Goal: Communication & Community: Answer question/provide support

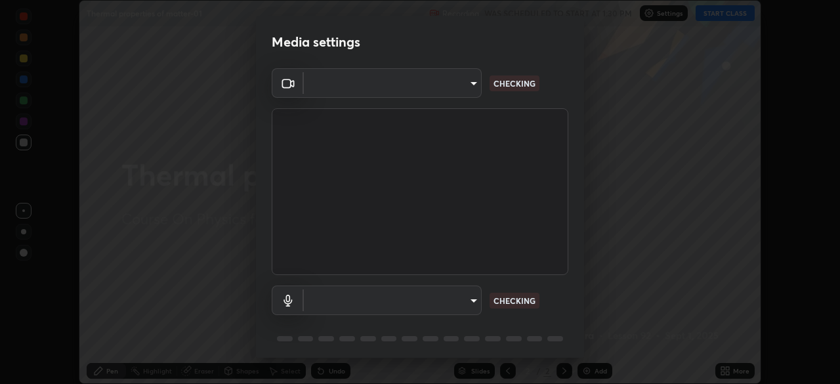
scroll to position [47, 0]
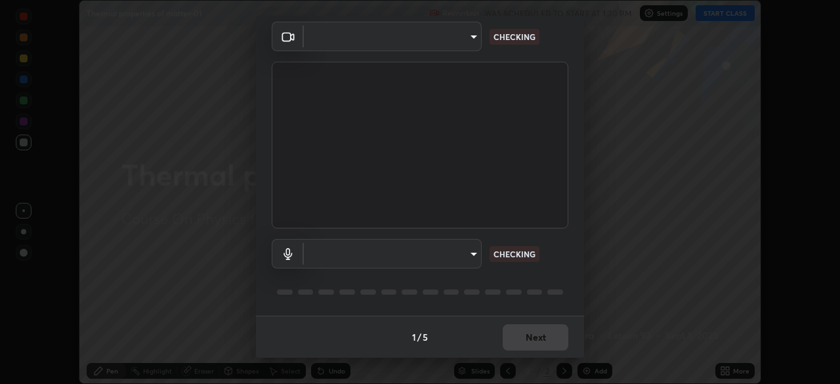
type input "6dd7f26dd43dc758996b1cf006e2949f7a02bee9d132d5f3f41e5eef0e7c266f"
type input "communications"
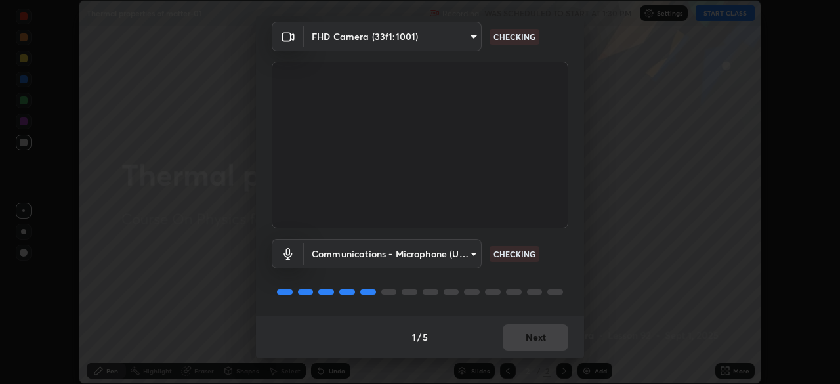
click at [549, 339] on div "1 / 5 Next" at bounding box center [420, 337] width 328 height 42
click at [551, 335] on div "1 / 5 Next" at bounding box center [420, 337] width 328 height 42
click at [545, 339] on div "1 / 5 Next" at bounding box center [420, 337] width 328 height 42
click at [549, 343] on div "1 / 5 Next" at bounding box center [420, 337] width 328 height 42
click at [550, 339] on div "1 / 5 Next" at bounding box center [420, 337] width 328 height 42
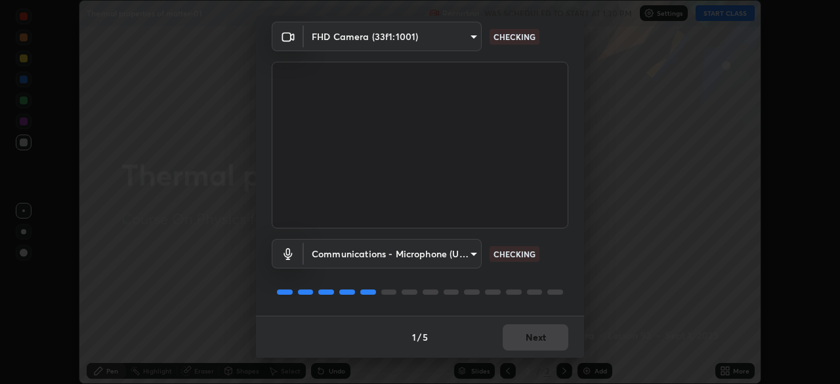
click at [547, 341] on div "1 / 5 Next" at bounding box center [420, 337] width 328 height 42
click at [547, 337] on div "1 / 5 Next" at bounding box center [420, 337] width 328 height 42
click at [548, 337] on div "1 / 5 Next" at bounding box center [420, 337] width 328 height 42
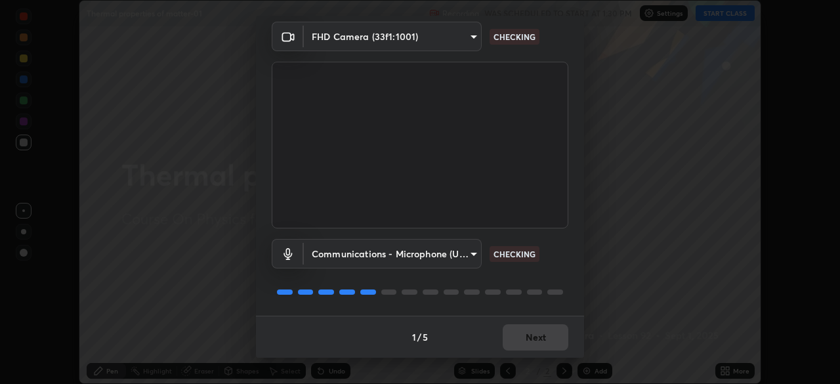
click at [547, 340] on div "1 / 5 Next" at bounding box center [420, 337] width 328 height 42
click at [548, 337] on div "1 / 5 Next" at bounding box center [420, 337] width 328 height 42
click at [547, 341] on div "1 / 5 Next" at bounding box center [420, 337] width 328 height 42
click at [542, 335] on div "1 / 5 Next" at bounding box center [420, 337] width 328 height 42
click at [539, 337] on div "1 / 5 Next" at bounding box center [420, 337] width 328 height 42
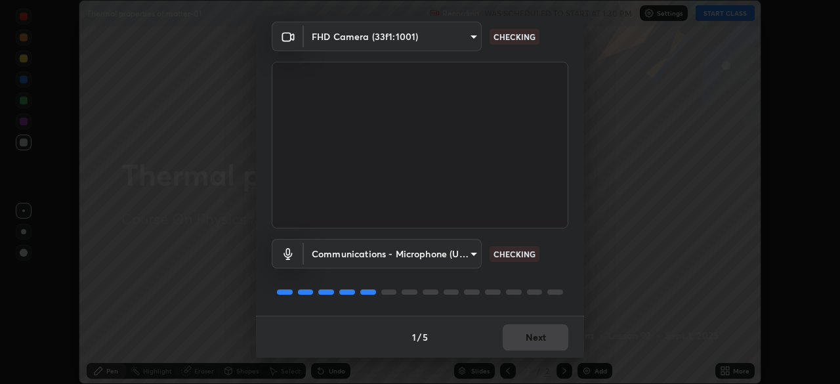
click at [539, 341] on div "1 / 5 Next" at bounding box center [420, 337] width 328 height 42
click at [535, 345] on div "1 / 5 Next" at bounding box center [420, 337] width 328 height 42
click at [533, 346] on div "1 / 5 Next" at bounding box center [420, 337] width 328 height 42
click at [537, 345] on div "1 / 5 Next" at bounding box center [420, 337] width 328 height 42
click at [541, 341] on div "1 / 5 Next" at bounding box center [420, 337] width 328 height 42
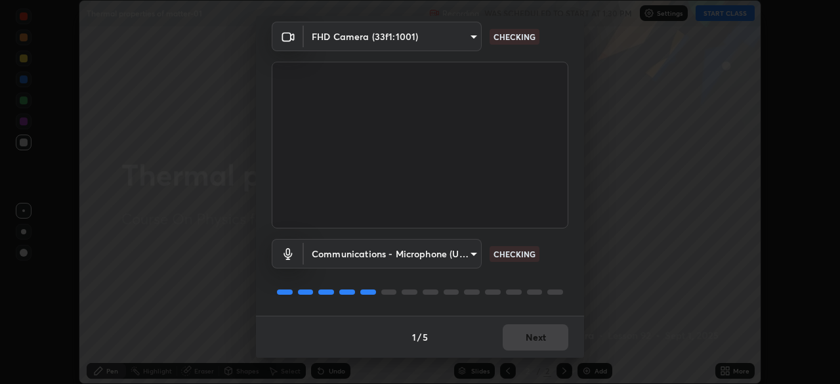
click at [541, 341] on div "1 / 5 Next" at bounding box center [420, 337] width 328 height 42
click at [544, 341] on div "1 / 5 Next" at bounding box center [420, 337] width 328 height 42
click at [548, 341] on div "1 / 5 Next" at bounding box center [420, 337] width 328 height 42
click at [546, 340] on div "1 / 5 Next" at bounding box center [420, 337] width 328 height 42
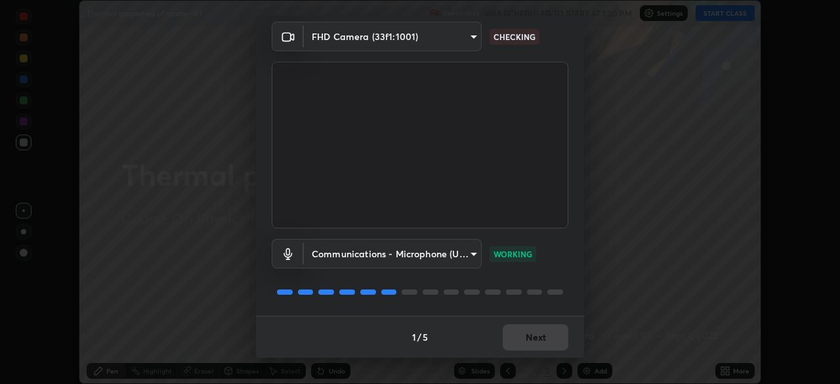
click at [543, 343] on div "1 / 5 Next" at bounding box center [420, 337] width 328 height 42
click at [546, 343] on button "Next" at bounding box center [536, 337] width 66 height 26
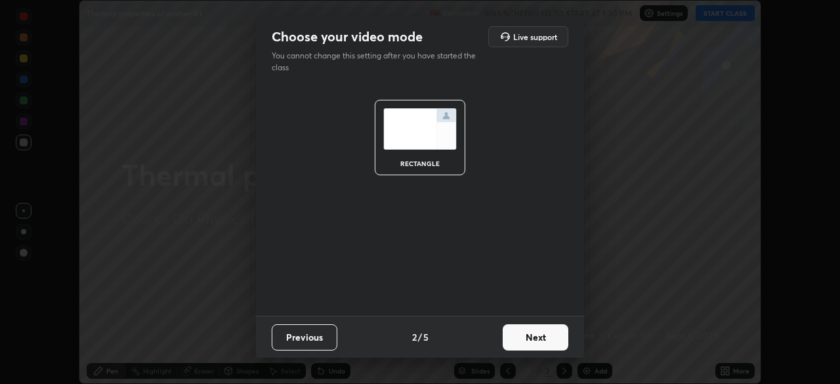
scroll to position [0, 0]
click at [549, 337] on button "Next" at bounding box center [536, 337] width 66 height 26
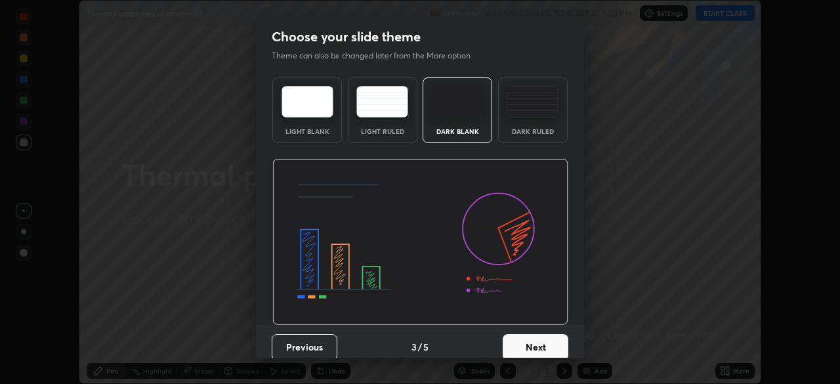
click at [548, 341] on button "Next" at bounding box center [536, 347] width 66 height 26
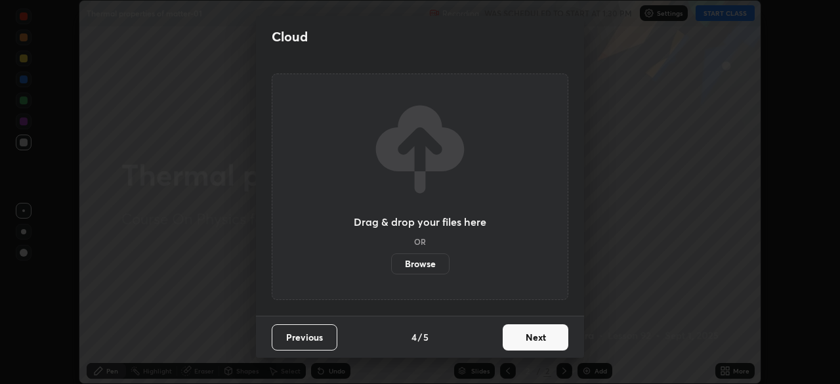
click at [545, 339] on button "Next" at bounding box center [536, 337] width 66 height 26
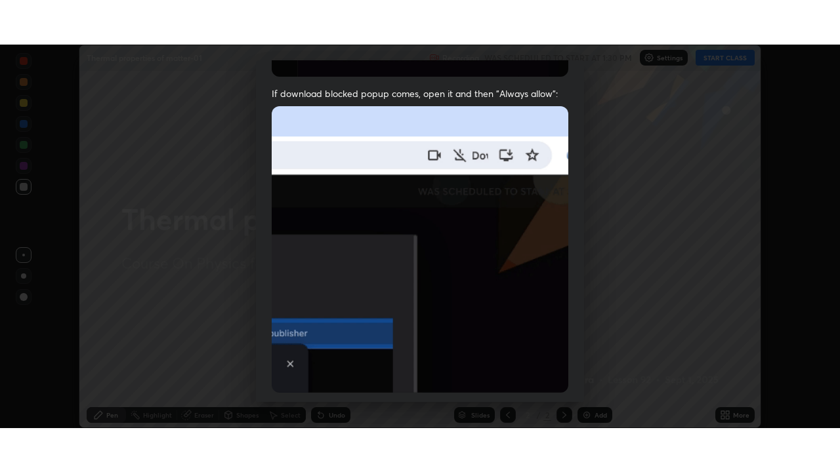
scroll to position [314, 0]
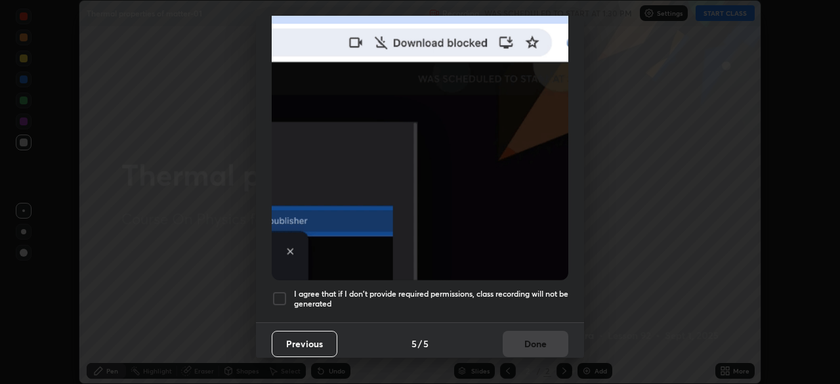
click at [280, 291] on div at bounding box center [280, 299] width 16 height 16
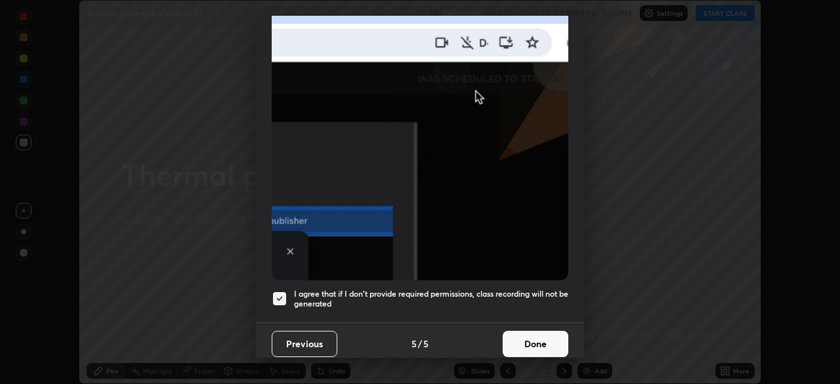
click at [533, 343] on button "Done" at bounding box center [536, 344] width 66 height 26
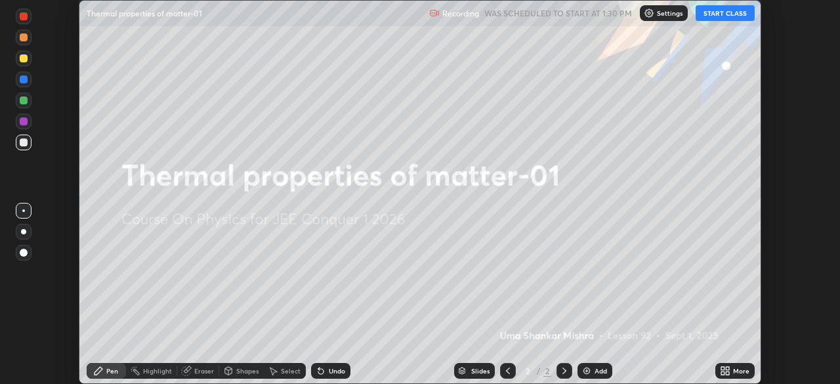
click at [719, 10] on button "START CLASS" at bounding box center [725, 13] width 59 height 16
click at [726, 369] on icon at bounding box center [727, 368] width 3 height 3
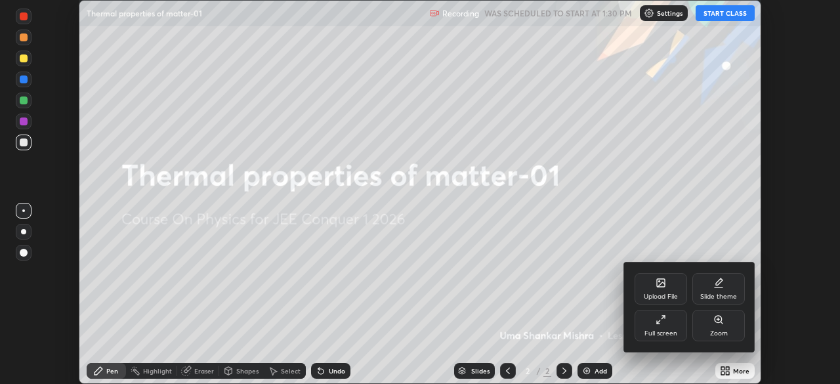
click at [671, 327] on div "Full screen" at bounding box center [661, 325] width 52 height 31
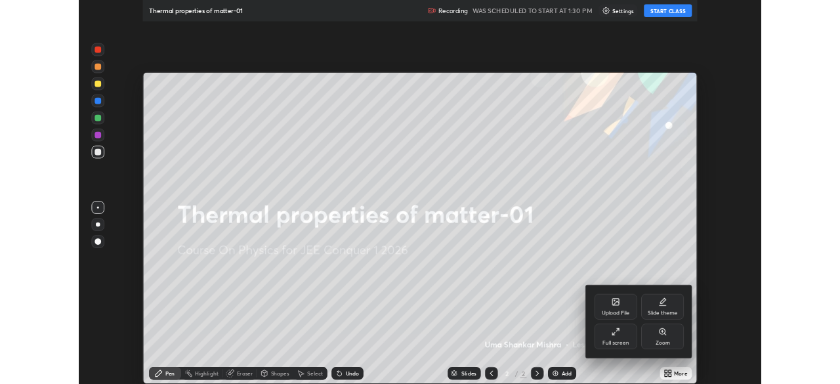
scroll to position [472, 840]
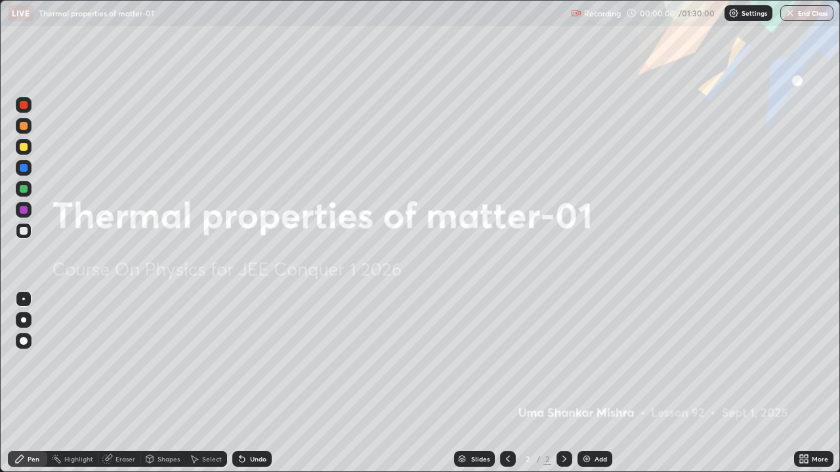
click at [594, 383] on div "Add" at bounding box center [594, 459] width 35 height 16
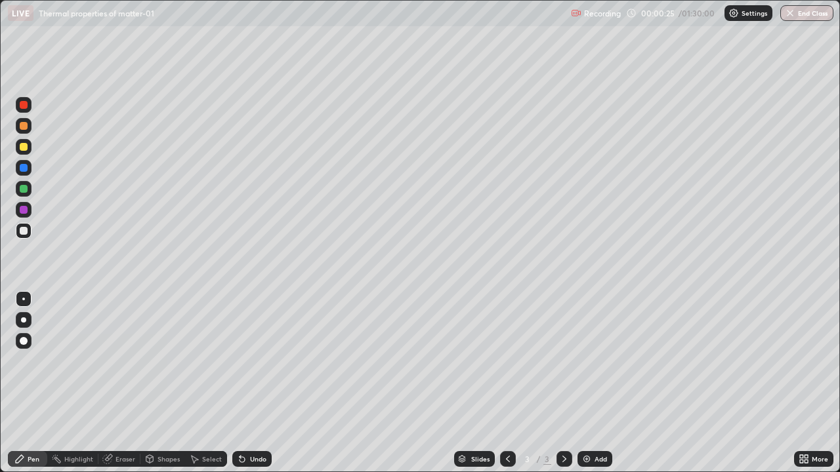
click at [24, 236] on div at bounding box center [24, 231] width 16 height 16
click at [24, 150] on div at bounding box center [24, 147] width 8 height 8
click at [24, 232] on div at bounding box center [24, 231] width 8 height 8
click at [27, 148] on div at bounding box center [24, 147] width 8 height 8
click at [24, 217] on div at bounding box center [24, 210] width 16 height 16
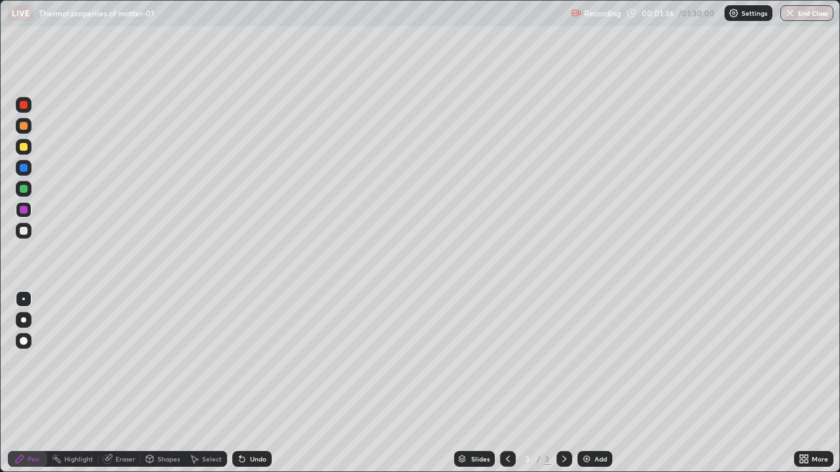
click at [24, 150] on div at bounding box center [24, 147] width 8 height 8
click at [23, 232] on div at bounding box center [24, 231] width 8 height 8
click at [24, 213] on div at bounding box center [24, 210] width 8 height 8
click at [28, 152] on div at bounding box center [24, 147] width 16 height 16
click at [20, 232] on div at bounding box center [24, 231] width 8 height 8
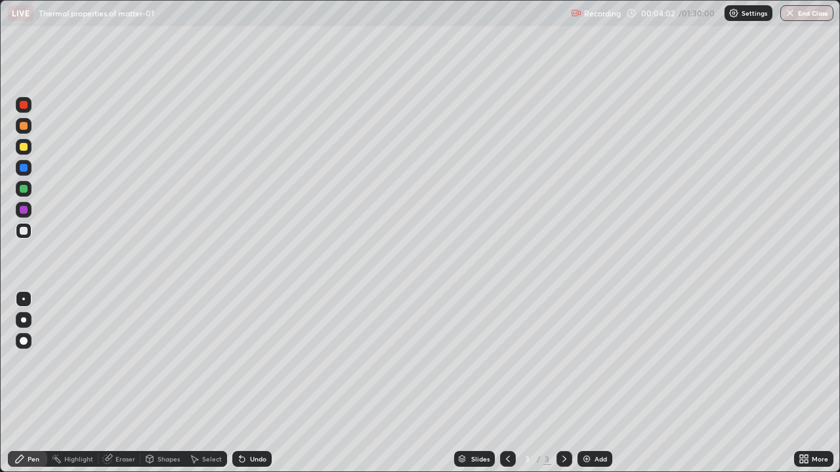
click at [123, 383] on div "Eraser" at bounding box center [125, 459] width 20 height 7
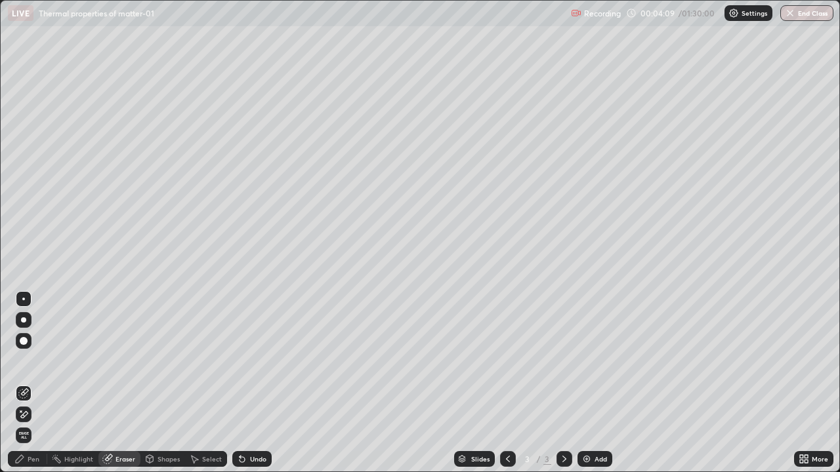
click at [33, 383] on div "Pen" at bounding box center [27, 459] width 39 height 16
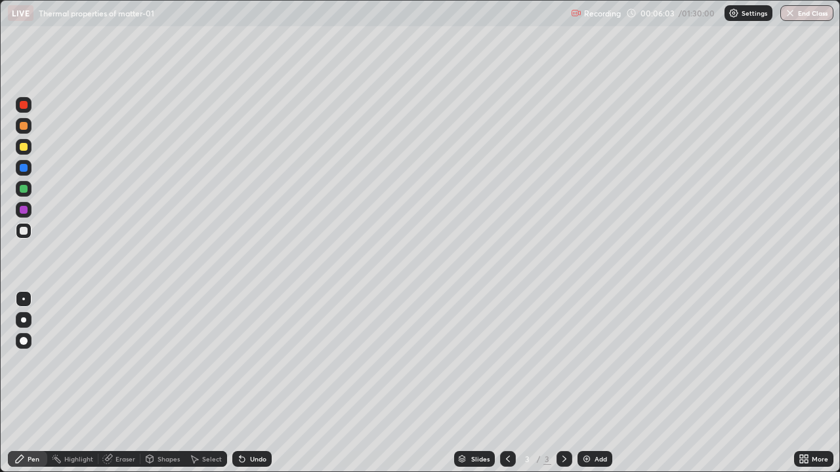
click at [121, 383] on div "Eraser" at bounding box center [125, 459] width 20 height 7
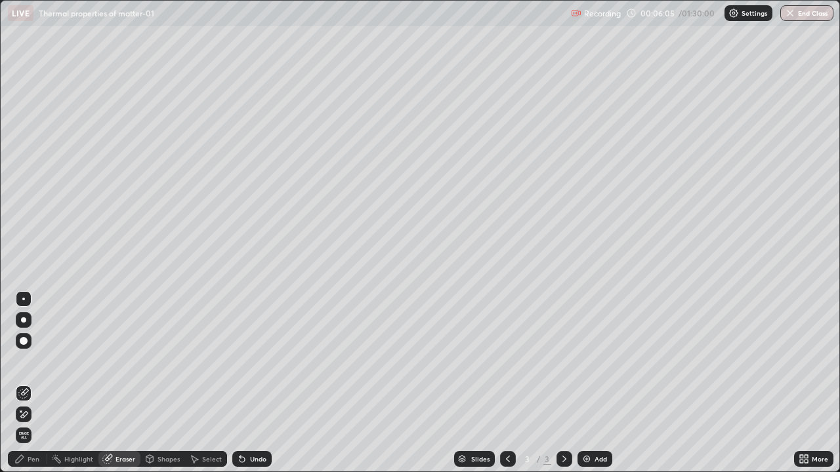
click at [32, 383] on div "Pen" at bounding box center [27, 459] width 39 height 16
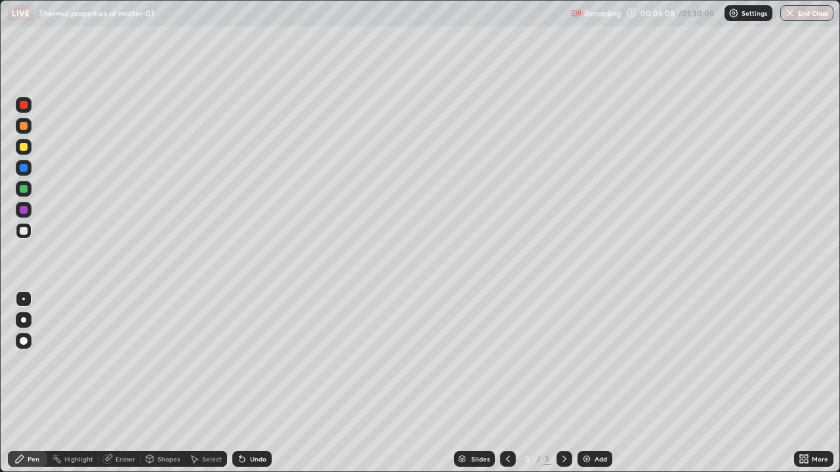
click at [118, 383] on div "Eraser" at bounding box center [125, 459] width 20 height 7
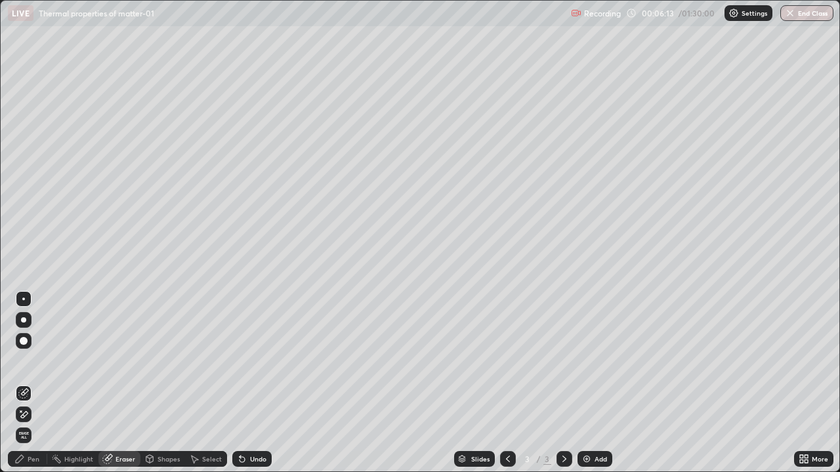
click at [28, 383] on div "Pen" at bounding box center [34, 459] width 12 height 7
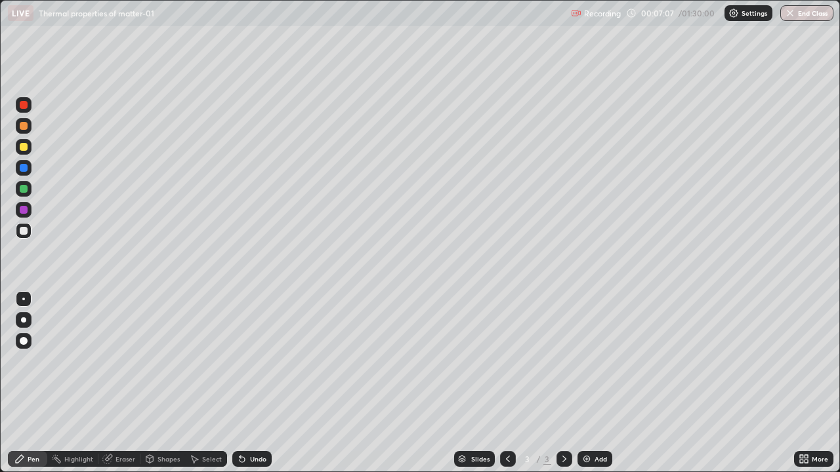
click at [562, 383] on icon at bounding box center [564, 459] width 10 height 10
click at [584, 383] on div "Add" at bounding box center [594, 459] width 35 height 16
click at [23, 108] on div at bounding box center [24, 105] width 8 height 8
click at [26, 108] on div at bounding box center [24, 105] width 8 height 8
click at [25, 232] on div at bounding box center [24, 231] width 8 height 8
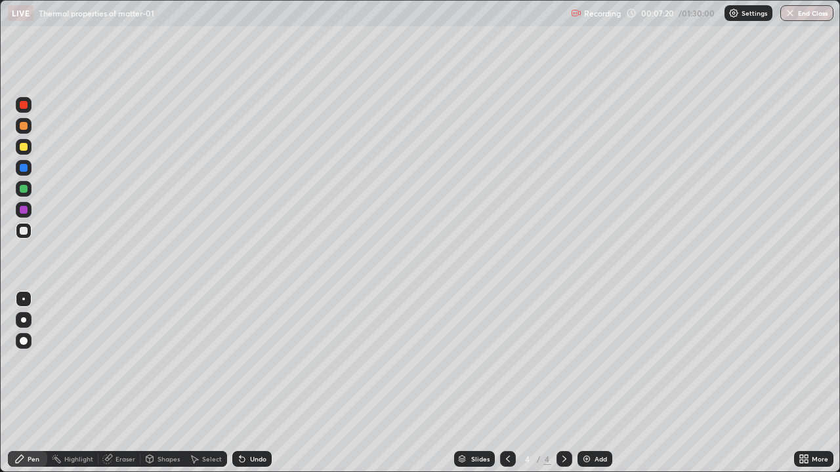
click at [24, 106] on div at bounding box center [24, 105] width 8 height 8
click at [24, 234] on div at bounding box center [24, 231] width 8 height 8
click at [24, 152] on div at bounding box center [24, 147] width 16 height 16
click at [24, 106] on div at bounding box center [24, 105] width 8 height 8
click at [26, 211] on div at bounding box center [24, 210] width 8 height 8
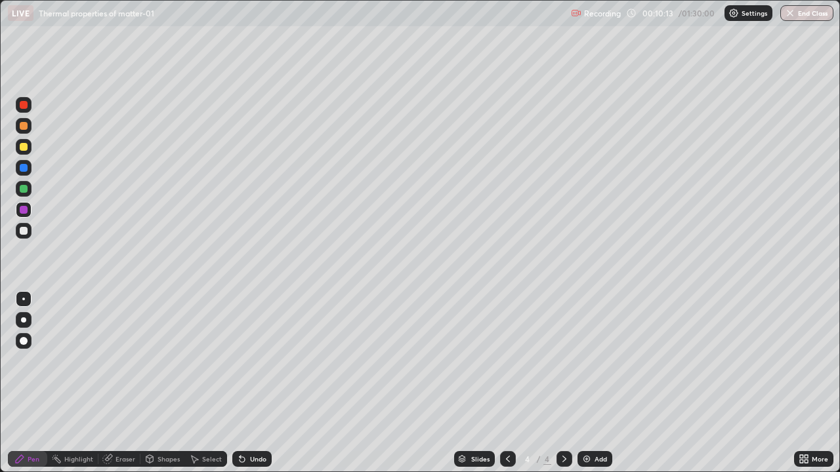
click at [24, 106] on div at bounding box center [24, 105] width 8 height 8
click at [24, 215] on div at bounding box center [24, 210] width 16 height 16
click at [24, 190] on div at bounding box center [24, 189] width 8 height 8
click at [25, 234] on div at bounding box center [24, 231] width 8 height 8
click at [20, 237] on div at bounding box center [24, 231] width 16 height 16
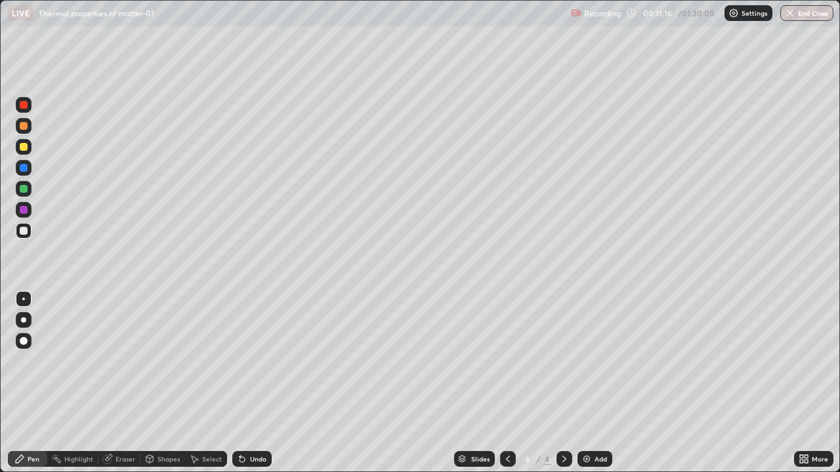
click at [25, 126] on div at bounding box center [24, 126] width 8 height 8
click at [24, 169] on div at bounding box center [24, 168] width 8 height 8
click at [124, 383] on div "Eraser" at bounding box center [119, 459] width 42 height 16
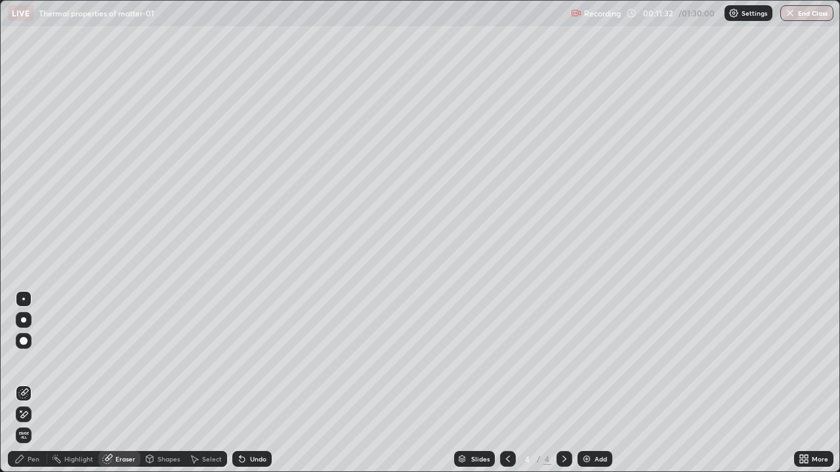
click at [27, 383] on div "Pen" at bounding box center [27, 459] width 39 height 16
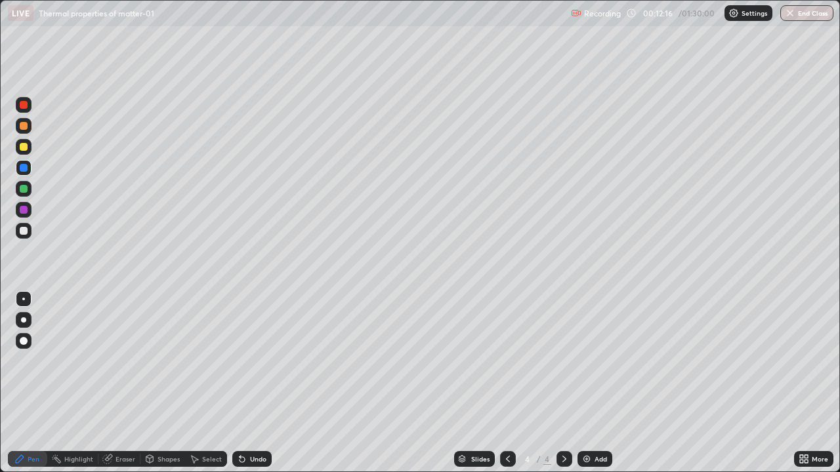
click at [22, 150] on div at bounding box center [24, 147] width 8 height 8
click at [24, 232] on div at bounding box center [24, 231] width 8 height 8
click at [28, 146] on div at bounding box center [24, 147] width 16 height 16
click at [25, 104] on div at bounding box center [24, 105] width 8 height 8
click at [122, 383] on div "Eraser" at bounding box center [125, 459] width 20 height 7
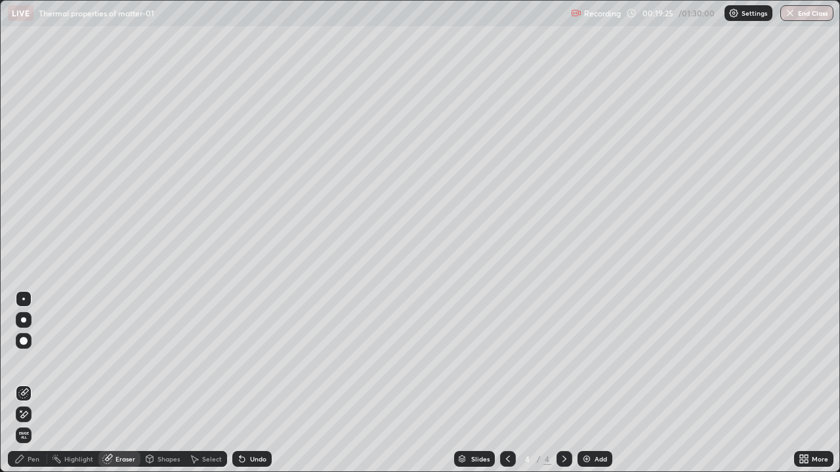
click at [24, 383] on div "Pen" at bounding box center [27, 459] width 39 height 16
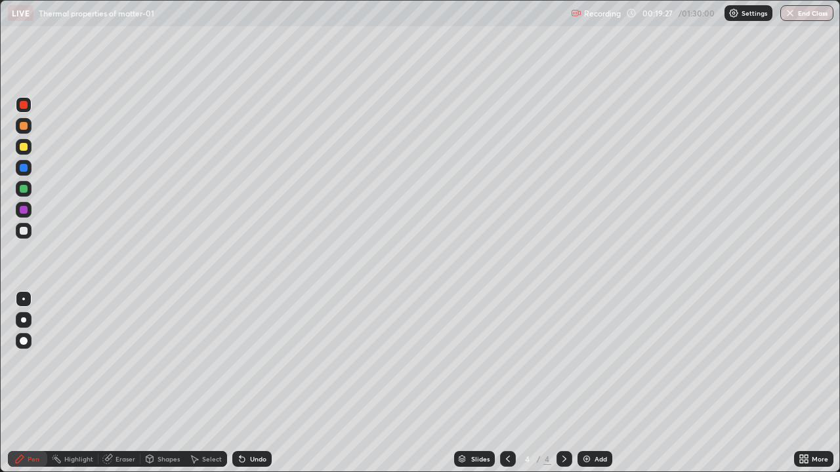
click at [25, 232] on div at bounding box center [24, 231] width 8 height 8
click at [24, 147] on div at bounding box center [24, 147] width 8 height 8
click at [35, 383] on div "Pen" at bounding box center [34, 459] width 12 height 7
click at [23, 236] on div at bounding box center [24, 231] width 16 height 16
click at [124, 383] on div "Eraser" at bounding box center [125, 459] width 20 height 7
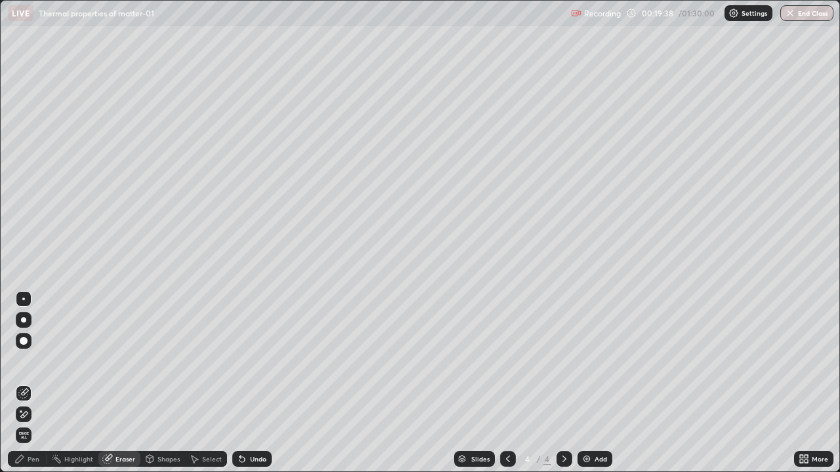
click at [22, 383] on icon at bounding box center [19, 459] width 10 height 10
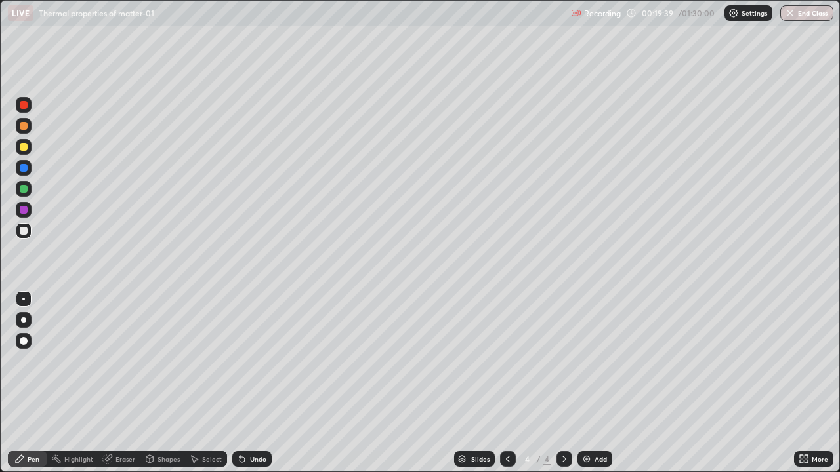
click at [25, 234] on div at bounding box center [24, 231] width 8 height 8
click at [23, 148] on div at bounding box center [24, 147] width 8 height 8
click at [24, 234] on div at bounding box center [24, 231] width 8 height 8
click at [26, 195] on div at bounding box center [24, 189] width 16 height 16
click at [25, 234] on div at bounding box center [24, 231] width 8 height 8
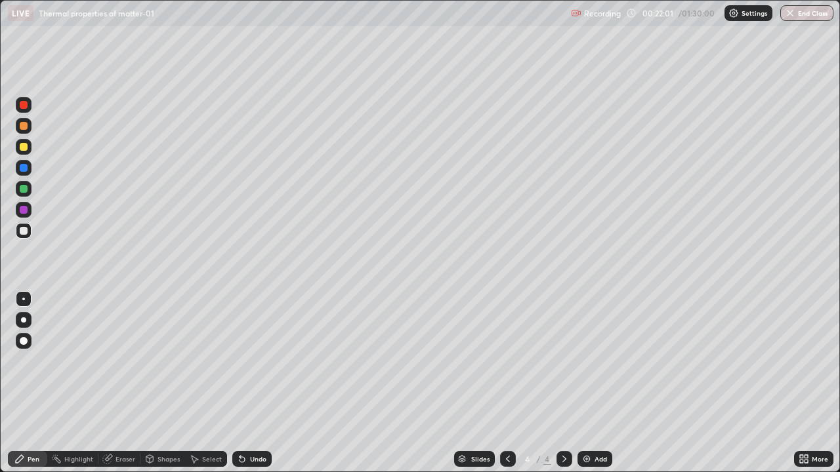
click at [24, 211] on div at bounding box center [24, 210] width 8 height 8
click at [23, 154] on div at bounding box center [24, 147] width 16 height 16
click at [24, 232] on div at bounding box center [24, 231] width 8 height 8
click at [131, 383] on div "Eraser" at bounding box center [125, 459] width 20 height 7
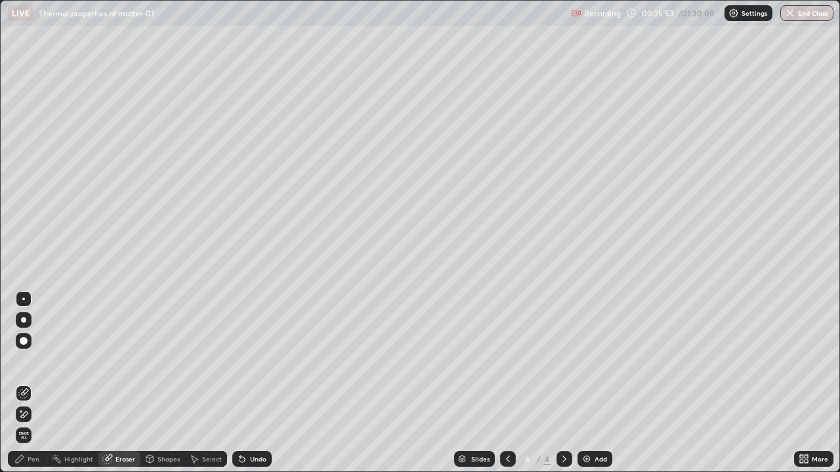
click at [27, 383] on div "Pen" at bounding box center [27, 459] width 39 height 16
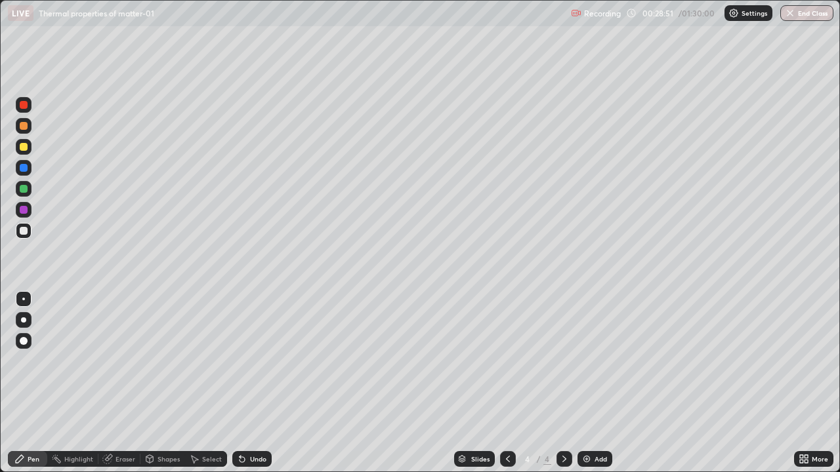
click at [585, 383] on img at bounding box center [586, 459] width 10 height 10
click at [24, 232] on div at bounding box center [24, 231] width 8 height 8
click at [25, 209] on div at bounding box center [24, 210] width 8 height 8
click at [24, 110] on div at bounding box center [24, 105] width 16 height 16
click at [24, 234] on div at bounding box center [24, 231] width 8 height 8
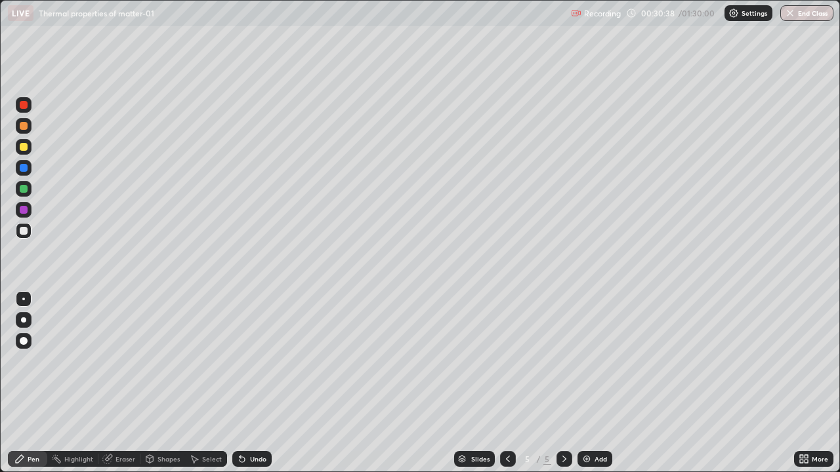
click at [24, 150] on div at bounding box center [24, 147] width 8 height 8
click at [24, 106] on div at bounding box center [24, 105] width 8 height 8
click at [24, 171] on div at bounding box center [24, 168] width 8 height 8
click at [22, 144] on div at bounding box center [24, 147] width 8 height 8
click at [25, 132] on div at bounding box center [24, 126] width 16 height 16
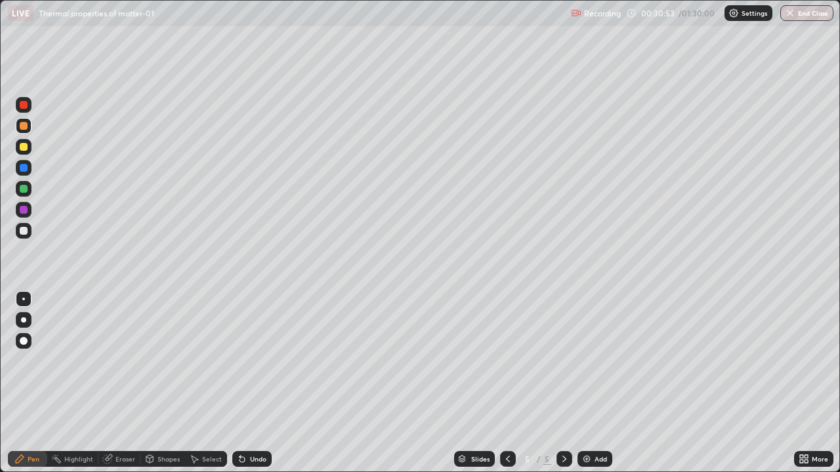
click at [24, 212] on div at bounding box center [24, 210] width 8 height 8
click at [26, 234] on div at bounding box center [24, 231] width 16 height 16
click at [23, 108] on div at bounding box center [24, 105] width 8 height 8
click at [22, 152] on div at bounding box center [24, 147] width 16 height 16
click at [112, 383] on div "Eraser" at bounding box center [119, 459] width 42 height 16
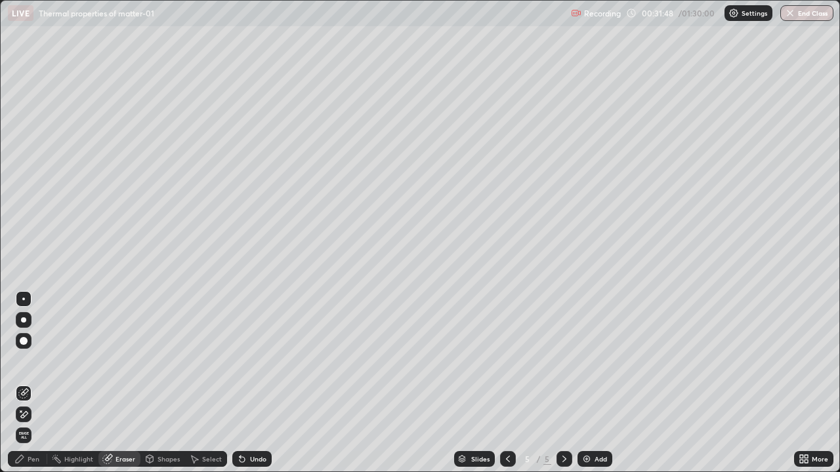
click at [31, 383] on div "Pen" at bounding box center [27, 459] width 39 height 16
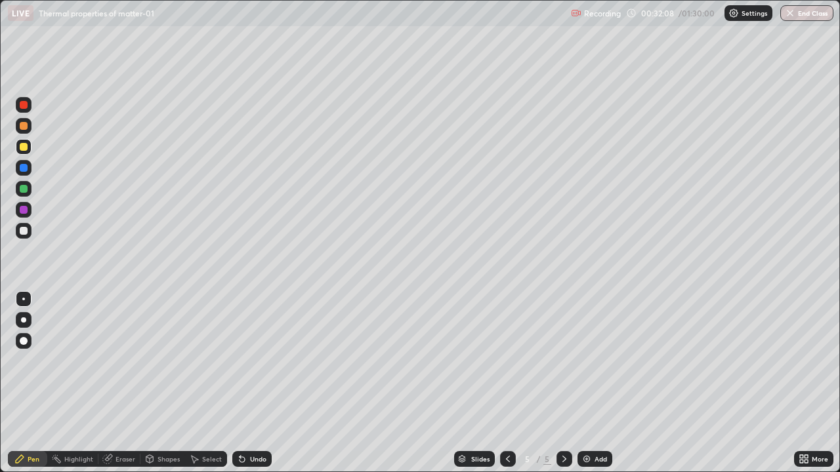
click at [25, 209] on div at bounding box center [24, 210] width 8 height 8
click at [27, 232] on div at bounding box center [24, 231] width 8 height 8
click at [126, 383] on div "Eraser" at bounding box center [125, 459] width 20 height 7
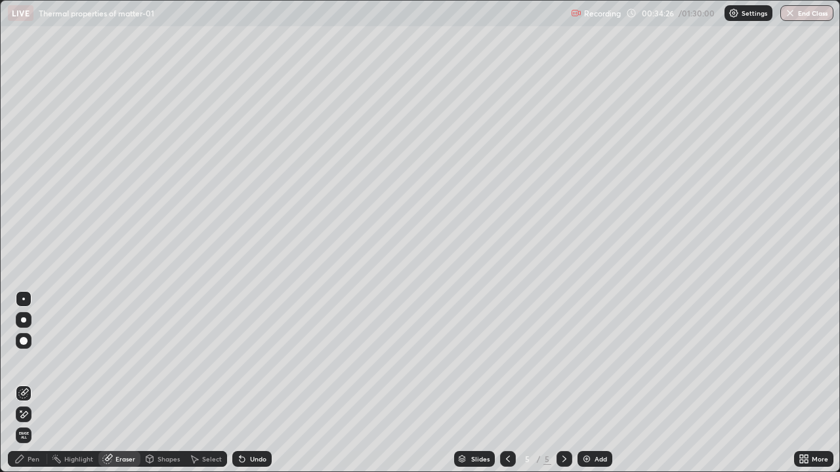
click at [33, 383] on div "Pen" at bounding box center [34, 459] width 12 height 7
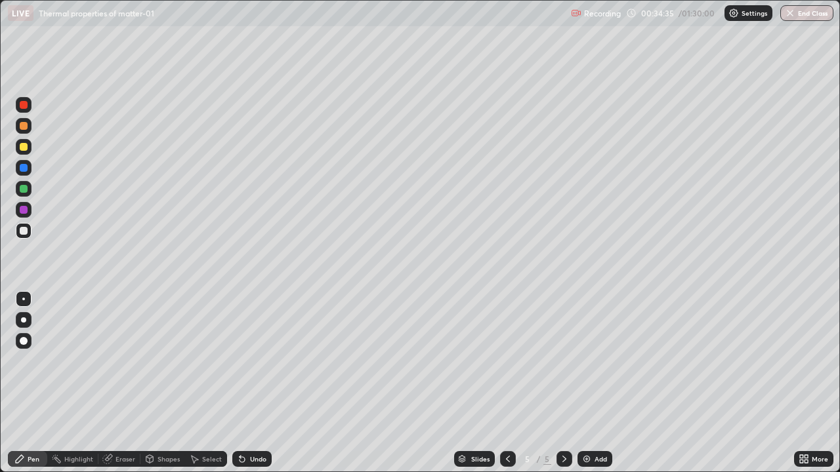
click at [125, 383] on div "Eraser" at bounding box center [125, 459] width 20 height 7
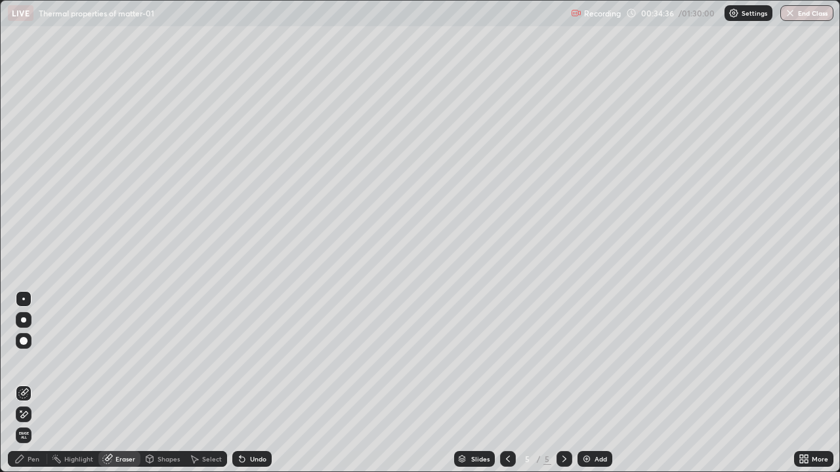
click at [36, 383] on div "Pen" at bounding box center [27, 459] width 39 height 16
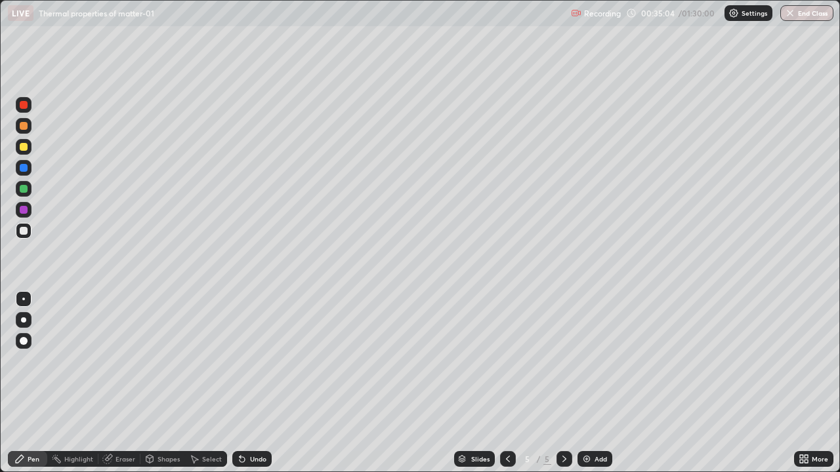
click at [22, 210] on div at bounding box center [24, 210] width 8 height 8
click at [25, 153] on div at bounding box center [24, 147] width 16 height 16
click at [24, 232] on div at bounding box center [24, 231] width 8 height 8
click at [23, 192] on div at bounding box center [24, 189] width 8 height 8
click at [26, 106] on div at bounding box center [24, 105] width 8 height 8
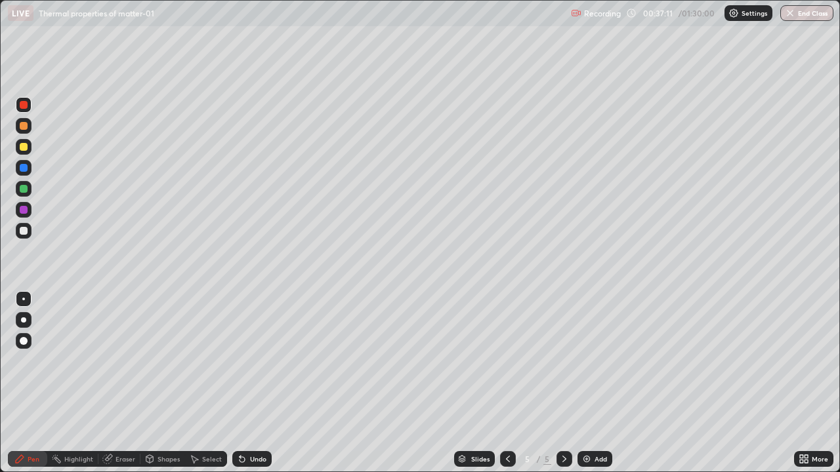
click at [22, 229] on div at bounding box center [24, 231] width 8 height 8
click at [23, 110] on div at bounding box center [24, 105] width 16 height 16
click at [23, 236] on div at bounding box center [24, 231] width 16 height 16
click at [24, 154] on div at bounding box center [24, 147] width 16 height 16
click at [24, 238] on div at bounding box center [24, 231] width 16 height 16
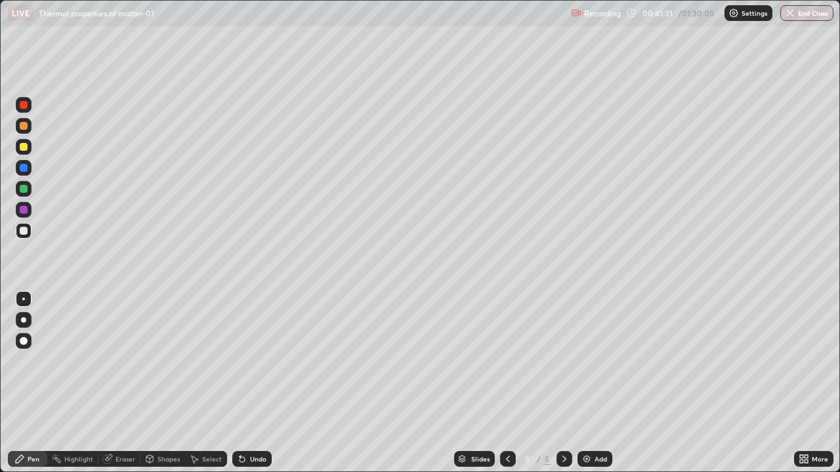
click at [24, 190] on div at bounding box center [24, 189] width 8 height 8
click at [21, 232] on div at bounding box center [24, 231] width 8 height 8
click at [22, 234] on div at bounding box center [24, 231] width 8 height 8
click at [25, 152] on div at bounding box center [24, 147] width 16 height 16
click at [24, 232] on div at bounding box center [24, 231] width 8 height 8
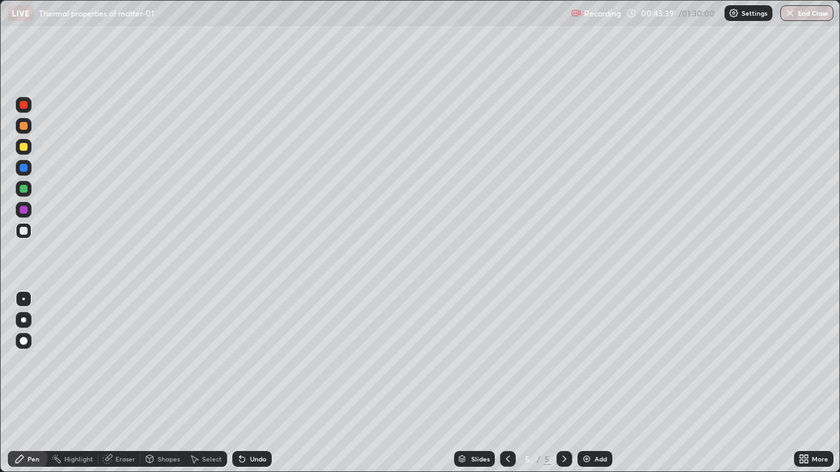
click at [24, 171] on div at bounding box center [24, 168] width 8 height 8
click at [24, 148] on div at bounding box center [24, 147] width 8 height 8
click at [26, 232] on div at bounding box center [24, 231] width 8 height 8
click at [240, 383] on icon at bounding box center [242, 459] width 5 height 5
click at [24, 232] on div at bounding box center [24, 231] width 8 height 8
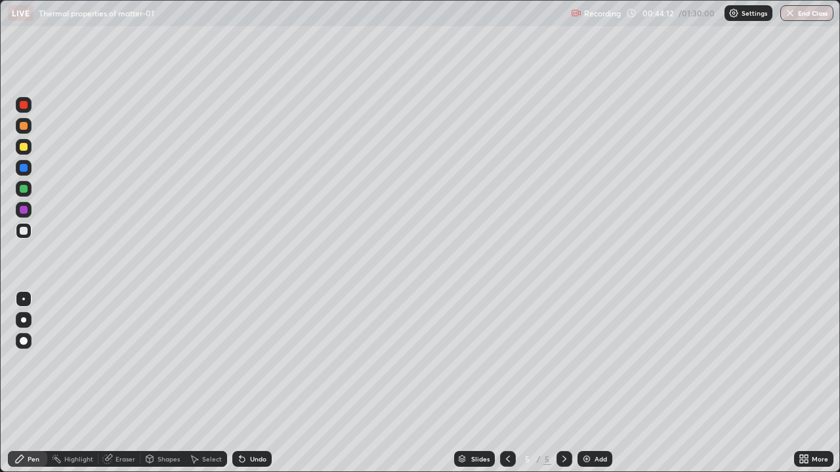
click at [23, 213] on div at bounding box center [24, 210] width 8 height 8
click at [24, 236] on div at bounding box center [24, 231] width 16 height 16
click at [24, 148] on div at bounding box center [24, 147] width 8 height 8
click at [129, 383] on div "Eraser" at bounding box center [119, 459] width 42 height 16
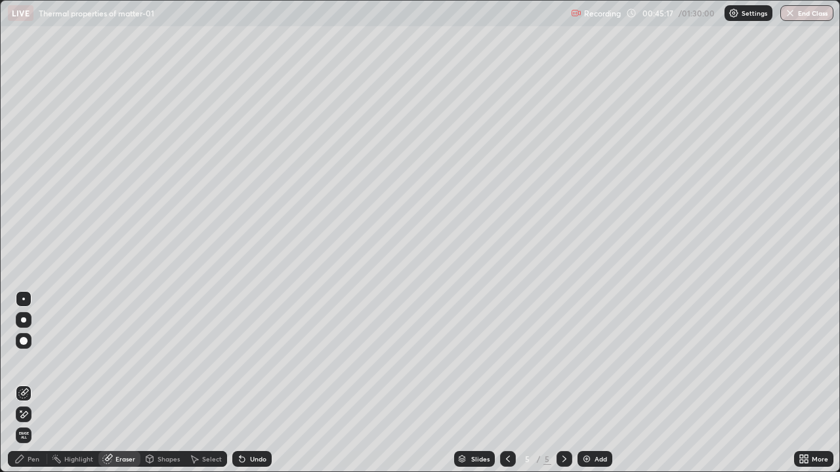
click at [37, 383] on div "Pen" at bounding box center [27, 459] width 39 height 16
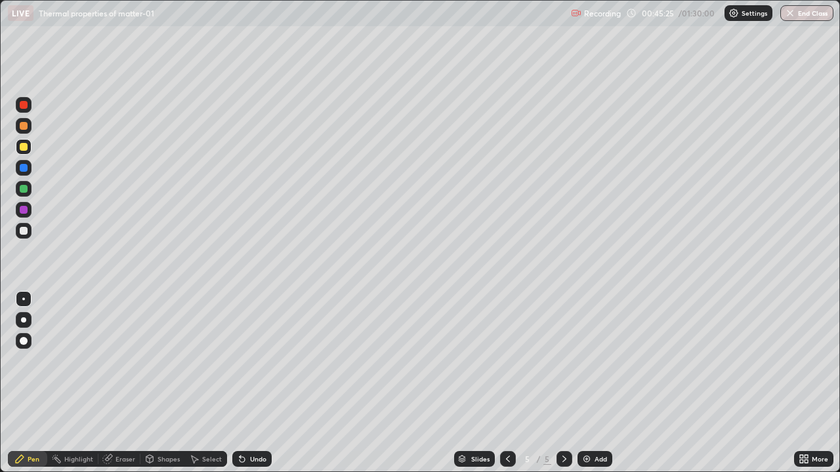
click at [28, 214] on div at bounding box center [24, 210] width 16 height 16
click at [20, 150] on div at bounding box center [24, 147] width 16 height 16
click at [28, 383] on div "Pen" at bounding box center [34, 459] width 12 height 7
click at [24, 213] on div at bounding box center [24, 210] width 8 height 8
click at [20, 106] on div at bounding box center [24, 105] width 8 height 8
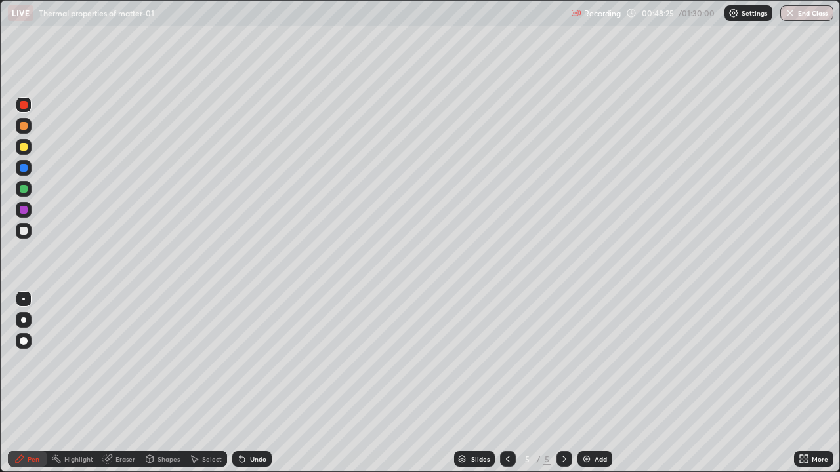
click at [22, 111] on div at bounding box center [24, 105] width 16 height 16
click at [26, 233] on div at bounding box center [24, 231] width 8 height 8
click at [24, 192] on div at bounding box center [24, 189] width 8 height 8
click at [26, 150] on div at bounding box center [24, 147] width 8 height 8
click at [24, 232] on div at bounding box center [24, 231] width 8 height 8
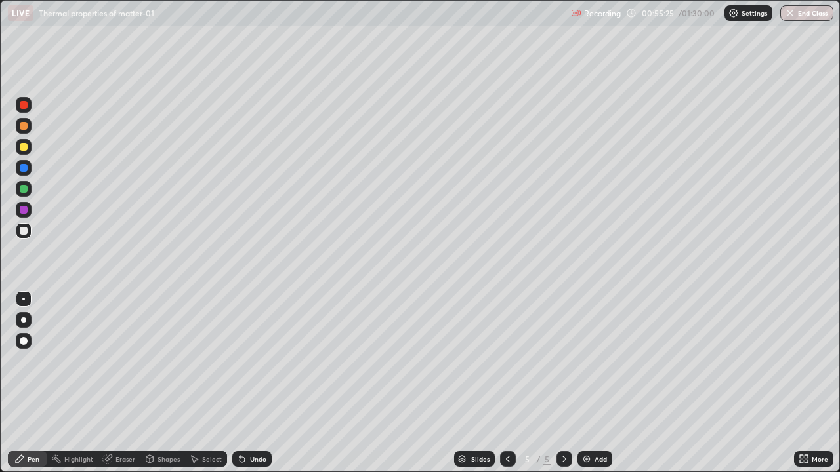
click at [25, 196] on div at bounding box center [24, 189] width 16 height 16
click at [24, 232] on div at bounding box center [24, 231] width 8 height 8
click at [130, 383] on div "Eraser" at bounding box center [119, 459] width 42 height 16
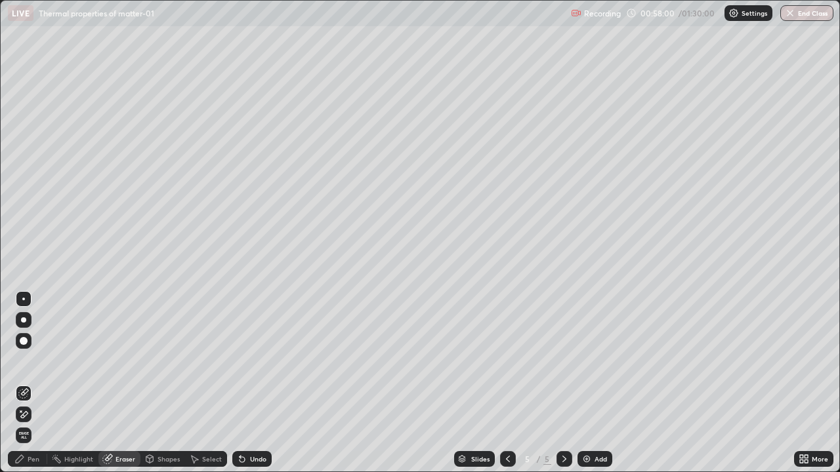
click at [562, 383] on div at bounding box center [564, 459] width 16 height 26
click at [581, 383] on img at bounding box center [586, 459] width 10 height 10
click at [24, 383] on icon at bounding box center [19, 459] width 10 height 10
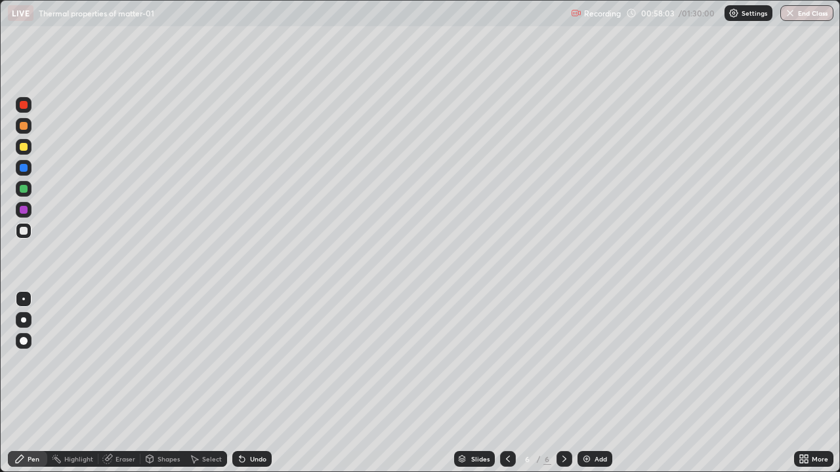
click at [24, 149] on div at bounding box center [24, 147] width 8 height 8
click at [24, 148] on div at bounding box center [24, 147] width 8 height 8
click at [25, 192] on div at bounding box center [24, 189] width 8 height 8
click at [23, 232] on div at bounding box center [24, 231] width 8 height 8
click at [24, 212] on div at bounding box center [24, 210] width 8 height 8
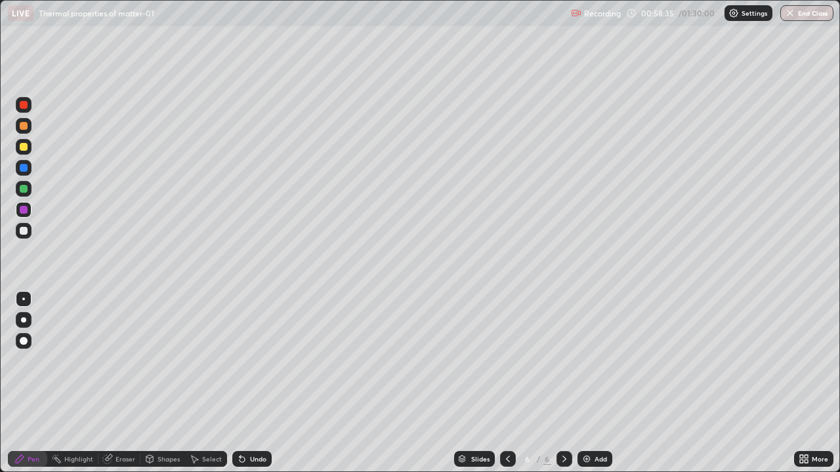
click at [24, 232] on div at bounding box center [24, 231] width 8 height 8
click at [507, 383] on icon at bounding box center [508, 459] width 10 height 10
click at [559, 383] on icon at bounding box center [564, 459] width 10 height 10
click at [22, 236] on div at bounding box center [24, 231] width 16 height 16
click at [23, 107] on div at bounding box center [24, 105] width 8 height 8
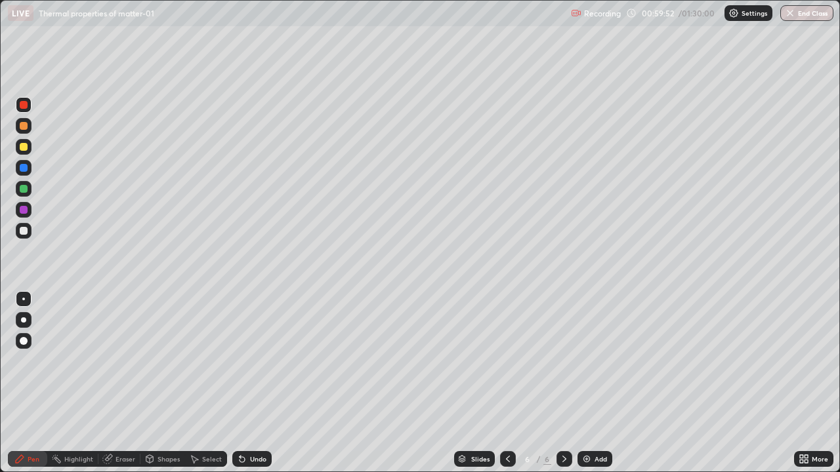
click at [22, 232] on div at bounding box center [24, 231] width 8 height 8
click at [24, 148] on div at bounding box center [24, 147] width 8 height 8
click at [24, 107] on div at bounding box center [24, 105] width 8 height 8
click at [24, 232] on div at bounding box center [24, 231] width 8 height 8
click at [26, 148] on div at bounding box center [24, 147] width 8 height 8
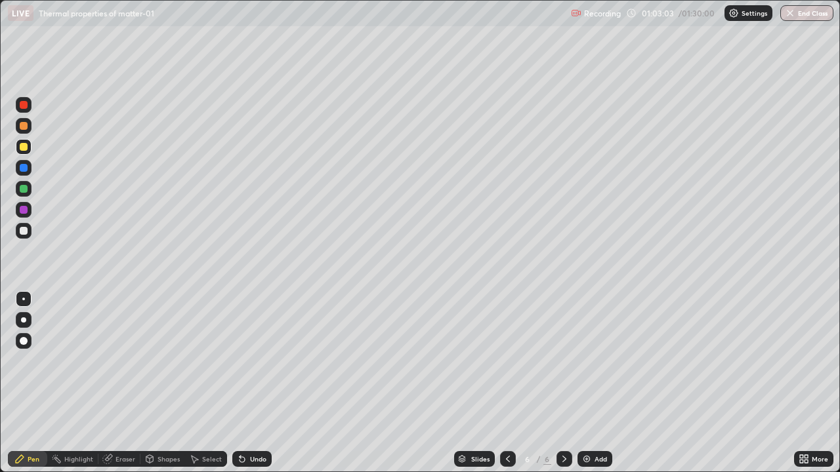
click at [24, 232] on div at bounding box center [24, 231] width 8 height 8
click at [25, 149] on div at bounding box center [24, 147] width 8 height 8
click at [23, 110] on div at bounding box center [24, 105] width 16 height 16
click at [27, 192] on div at bounding box center [24, 189] width 16 height 16
click at [23, 232] on div at bounding box center [24, 231] width 8 height 8
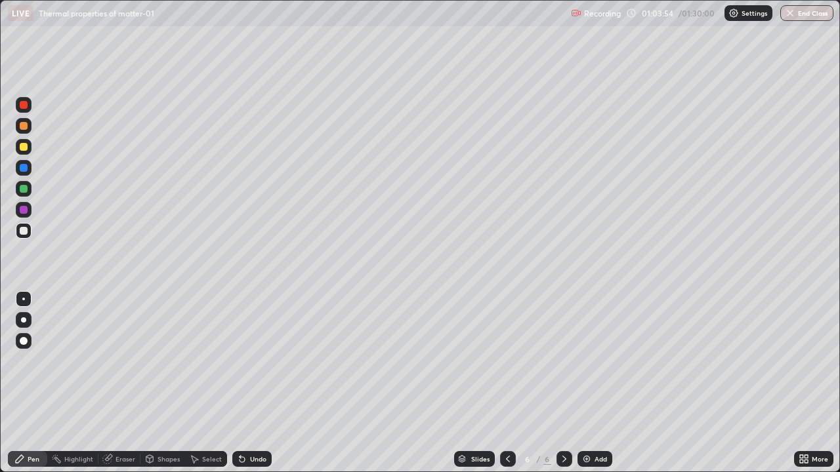
click at [20, 191] on div at bounding box center [24, 189] width 8 height 8
click at [125, 383] on div "Eraser" at bounding box center [125, 459] width 20 height 7
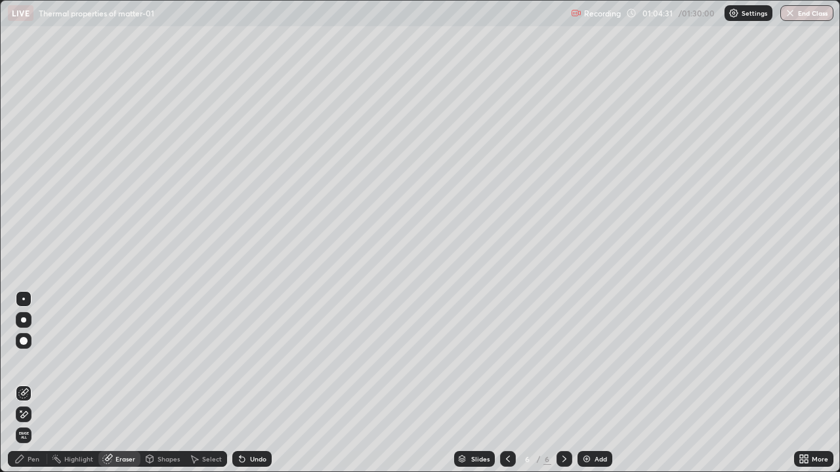
click at [33, 383] on div "Pen" at bounding box center [27, 459] width 39 height 16
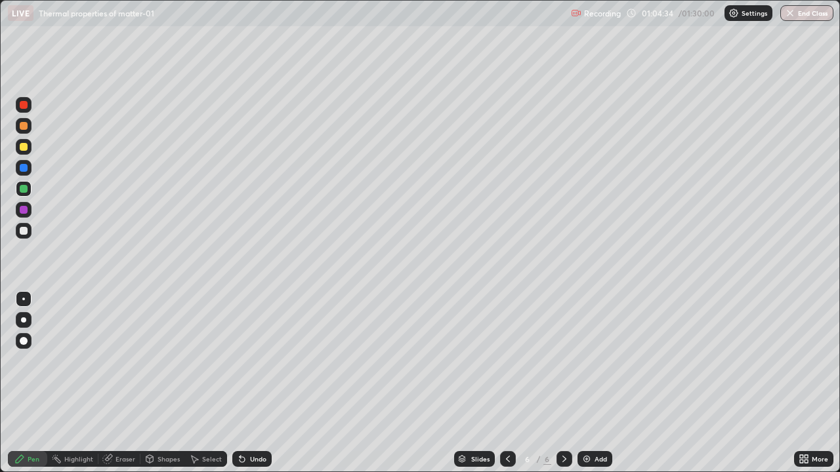
click at [125, 383] on div "Eraser" at bounding box center [125, 459] width 20 height 7
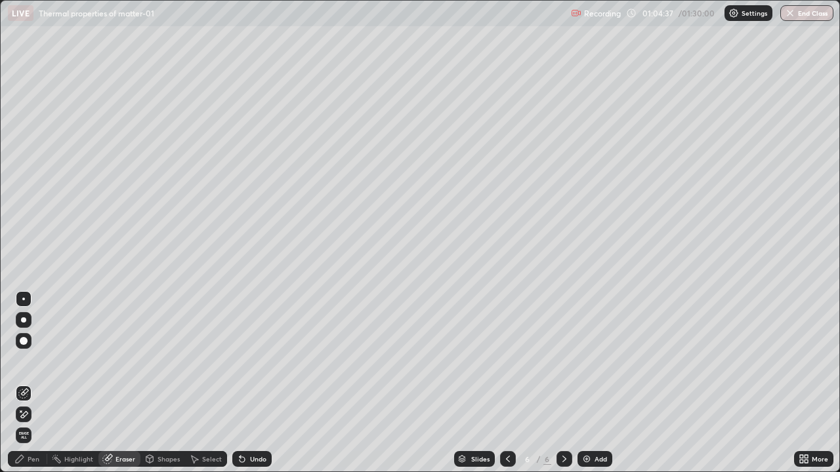
click at [33, 383] on div "Pen" at bounding box center [34, 459] width 12 height 7
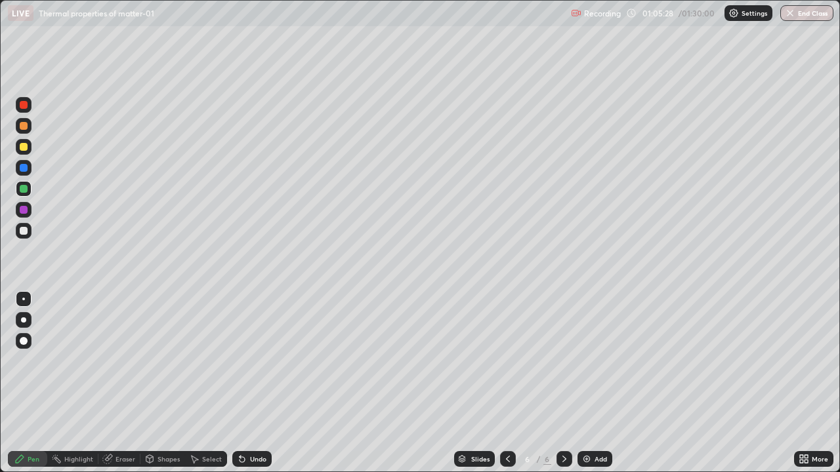
click at [24, 238] on div at bounding box center [24, 231] width 16 height 16
click at [21, 148] on div at bounding box center [24, 147] width 8 height 8
click at [25, 168] on div at bounding box center [24, 168] width 8 height 8
click at [23, 149] on div at bounding box center [24, 147] width 8 height 8
click at [125, 383] on div "Eraser" at bounding box center [125, 459] width 20 height 7
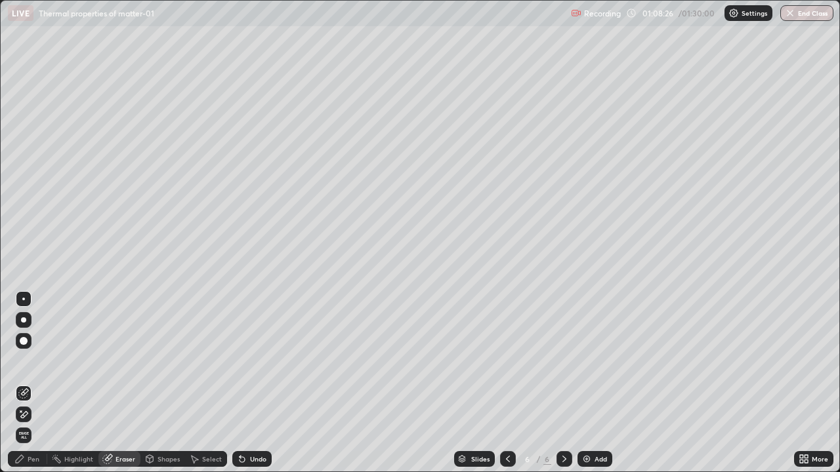
click at [31, 383] on div "Pen" at bounding box center [27, 459] width 39 height 16
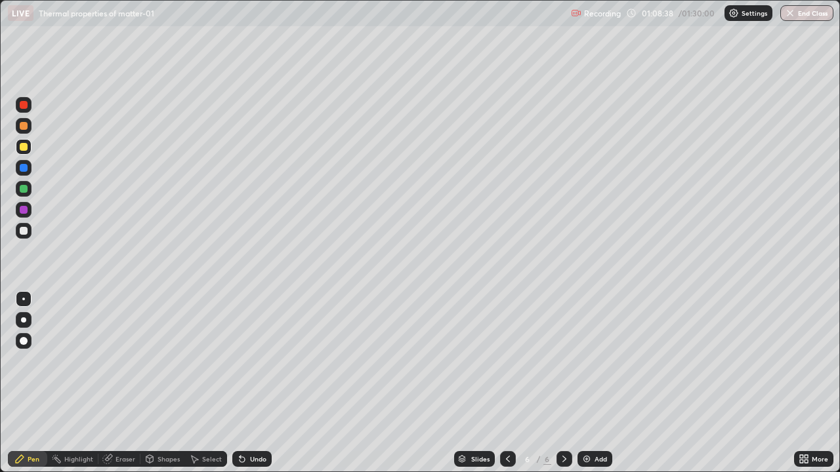
click at [611, 383] on div "Slides 6 / 6 Add" at bounding box center [533, 459] width 522 height 26
click at [678, 383] on div "Slides 6 / 6 Add" at bounding box center [533, 459] width 522 height 26
click at [122, 383] on div "Eraser" at bounding box center [119, 459] width 42 height 16
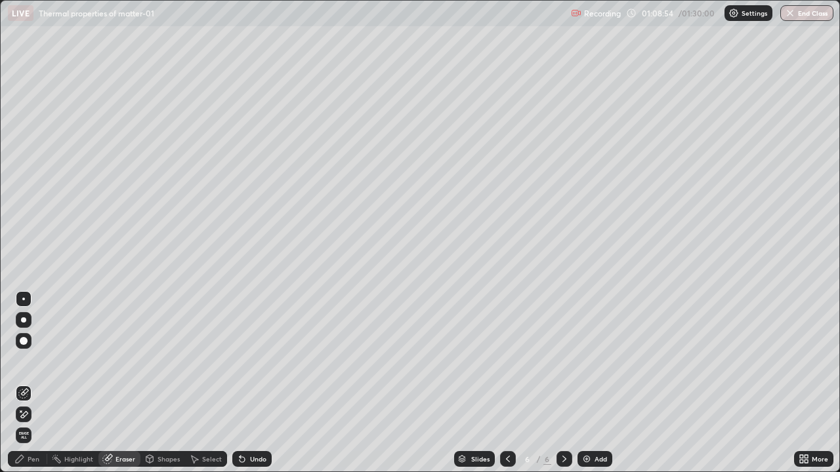
click at [32, 383] on div "Pen" at bounding box center [34, 459] width 12 height 7
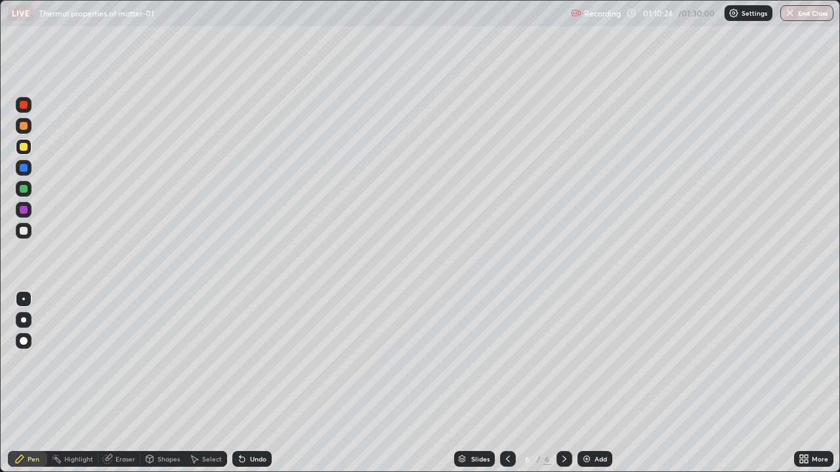
click at [588, 383] on img at bounding box center [586, 459] width 10 height 10
click at [506, 383] on icon at bounding box center [508, 459] width 10 height 10
click at [559, 383] on div at bounding box center [564, 459] width 16 height 16
click at [507, 383] on icon at bounding box center [508, 459] width 10 height 10
click at [24, 210] on div at bounding box center [24, 210] width 8 height 8
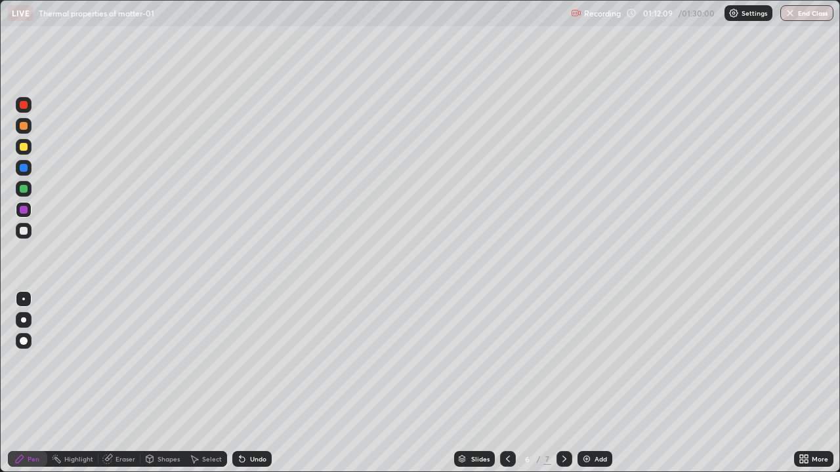
click at [563, 383] on icon at bounding box center [564, 459] width 10 height 10
click at [507, 383] on icon at bounding box center [508, 459] width 4 height 7
click at [564, 383] on icon at bounding box center [564, 459] width 10 height 10
click at [24, 234] on div at bounding box center [24, 231] width 8 height 8
click at [23, 146] on div at bounding box center [24, 147] width 8 height 8
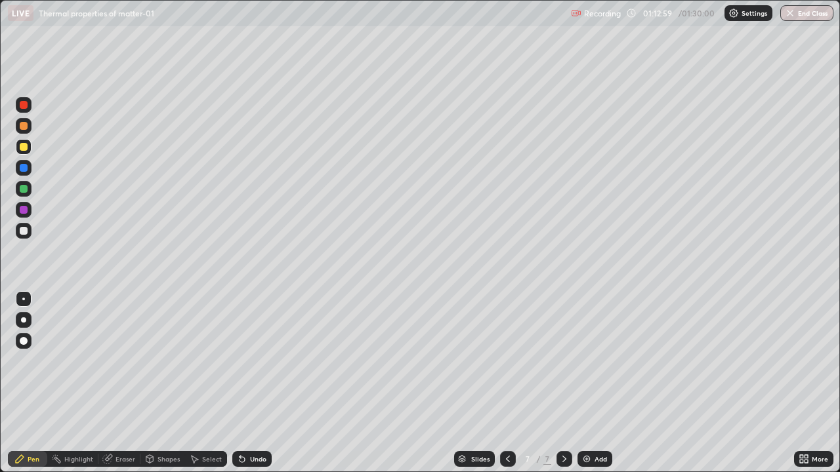
click at [117, 383] on div "Eraser" at bounding box center [125, 459] width 20 height 7
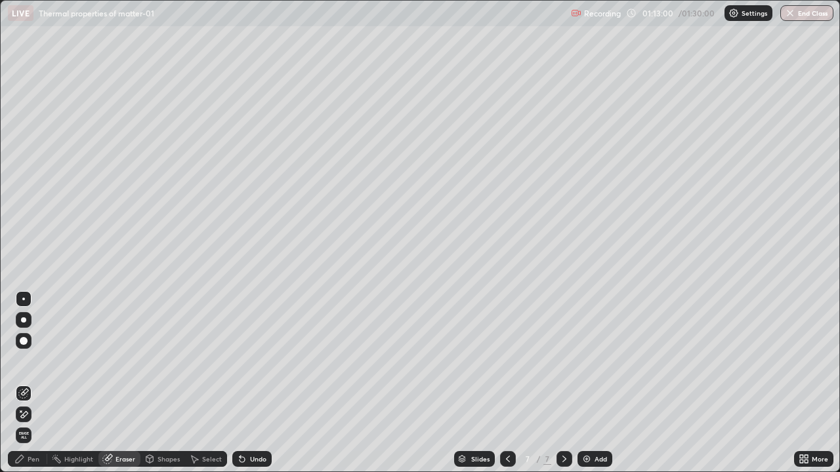
click at [26, 383] on div "Pen" at bounding box center [27, 459] width 39 height 16
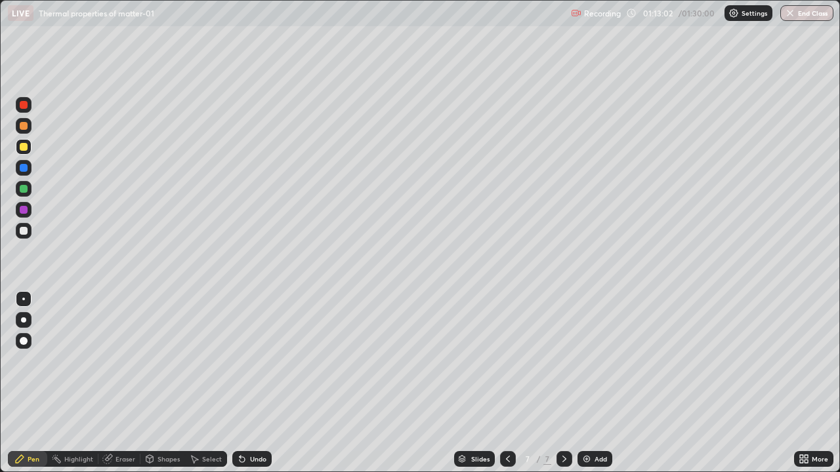
click at [24, 232] on div at bounding box center [24, 231] width 8 height 8
click at [22, 150] on div at bounding box center [24, 147] width 8 height 8
click at [123, 383] on div "Eraser" at bounding box center [119, 459] width 42 height 16
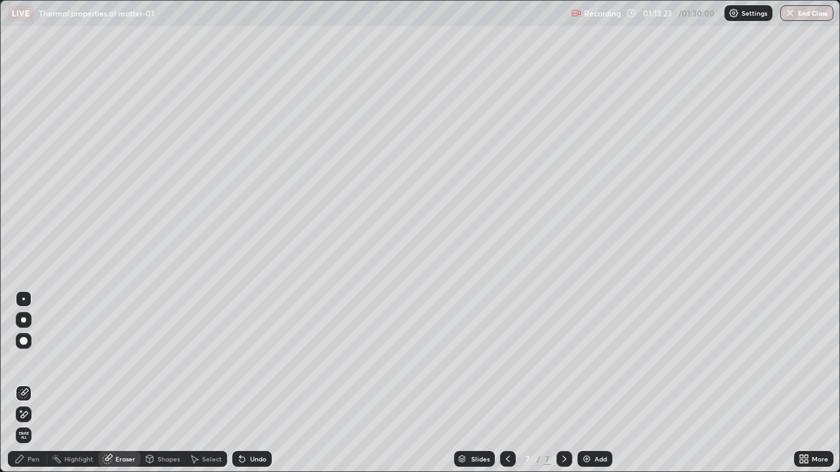
click at [33, 383] on div "Pen" at bounding box center [34, 459] width 12 height 7
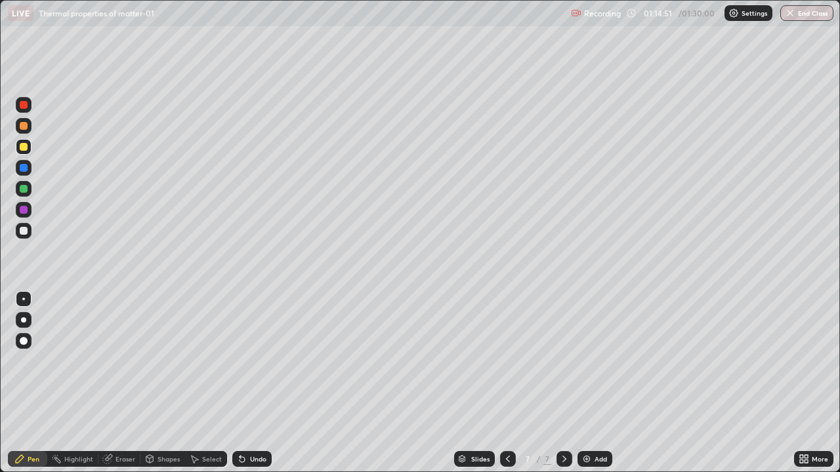
click at [125, 383] on div "Eraser" at bounding box center [119, 459] width 42 height 16
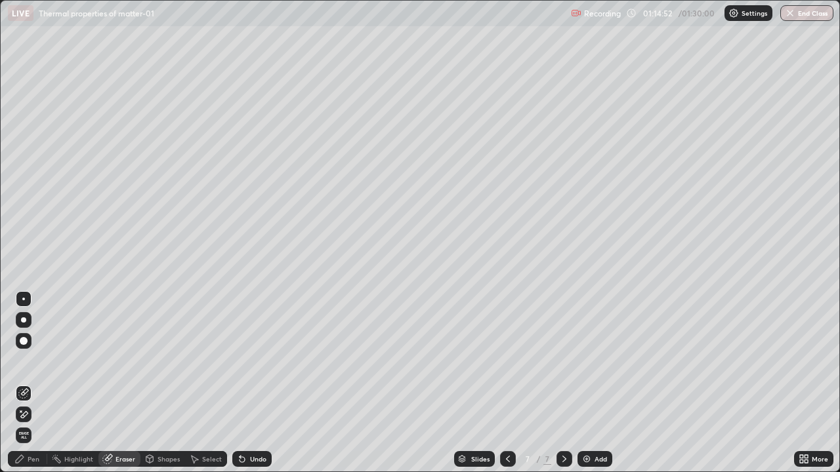
click at [36, 383] on div "Pen" at bounding box center [27, 459] width 39 height 16
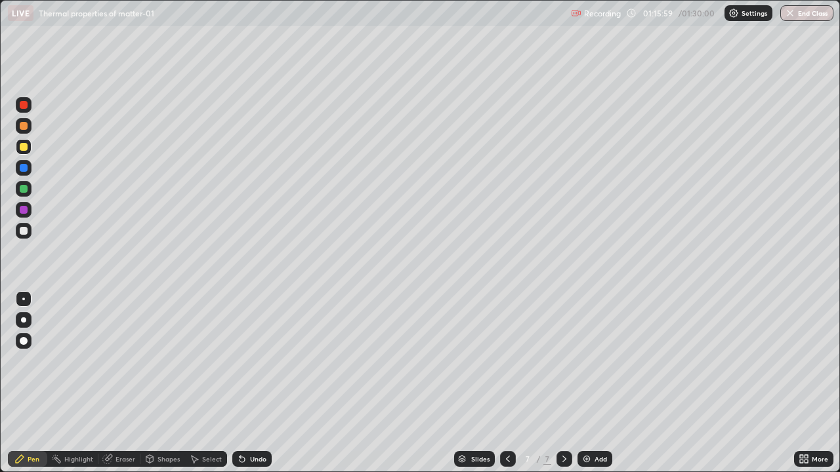
click at [505, 383] on icon at bounding box center [508, 459] width 10 height 10
click at [507, 383] on icon at bounding box center [508, 459] width 10 height 10
click at [562, 383] on icon at bounding box center [564, 459] width 10 height 10
click at [564, 383] on icon at bounding box center [564, 459] width 10 height 10
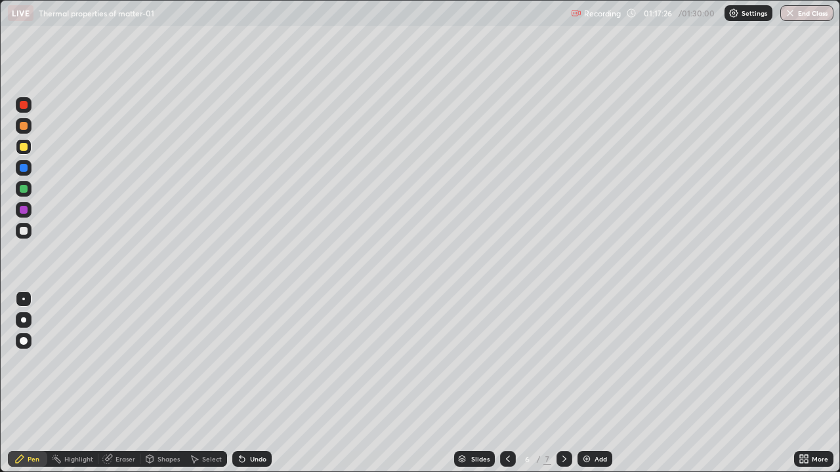
click at [510, 383] on div at bounding box center [508, 459] width 16 height 26
click at [563, 383] on div at bounding box center [564, 459] width 16 height 16
click at [564, 383] on icon at bounding box center [564, 459] width 10 height 10
click at [25, 238] on div at bounding box center [24, 231] width 16 height 16
click at [812, 13] on button "End Class" at bounding box center [808, 13] width 52 height 16
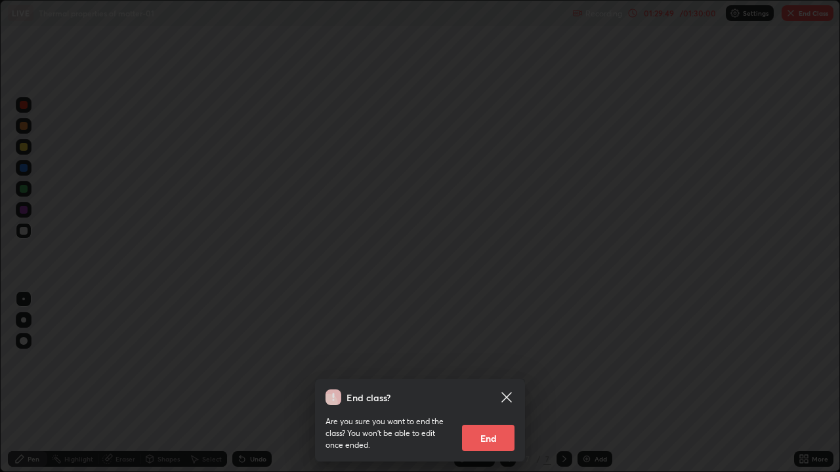
click at [496, 383] on button "End" at bounding box center [488, 438] width 52 height 26
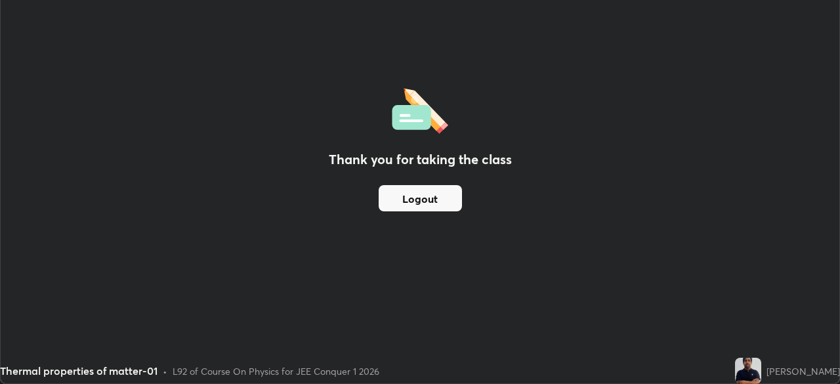
scroll to position [65237, 64781]
